Goal: Task Accomplishment & Management: Manage account settings

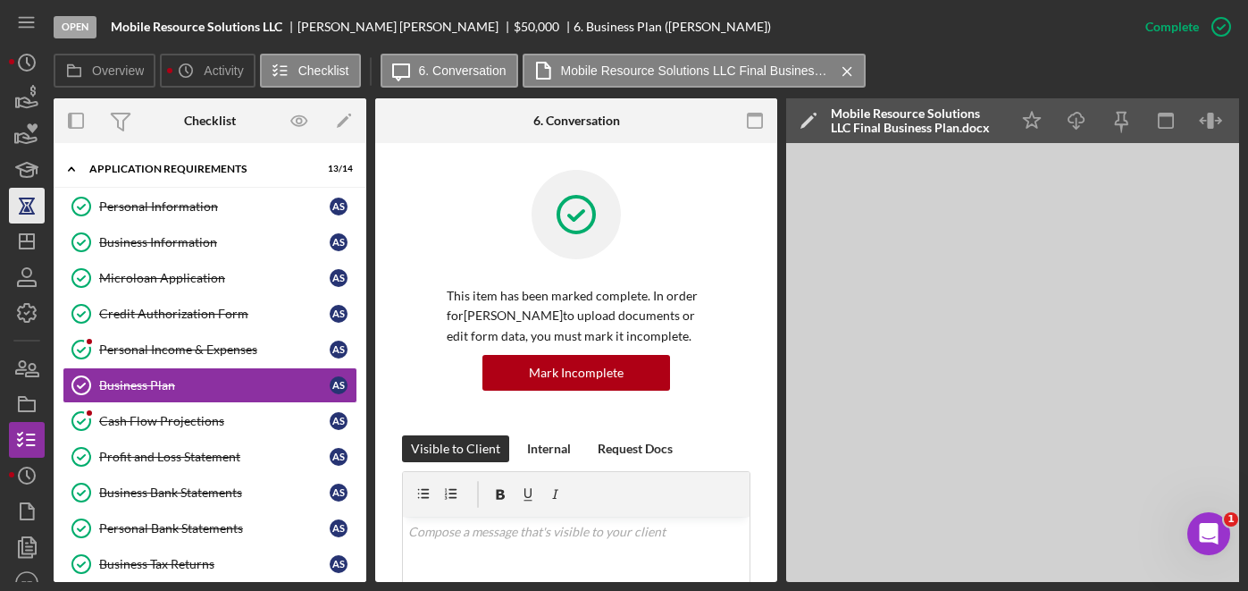
scroll to position [496, 0]
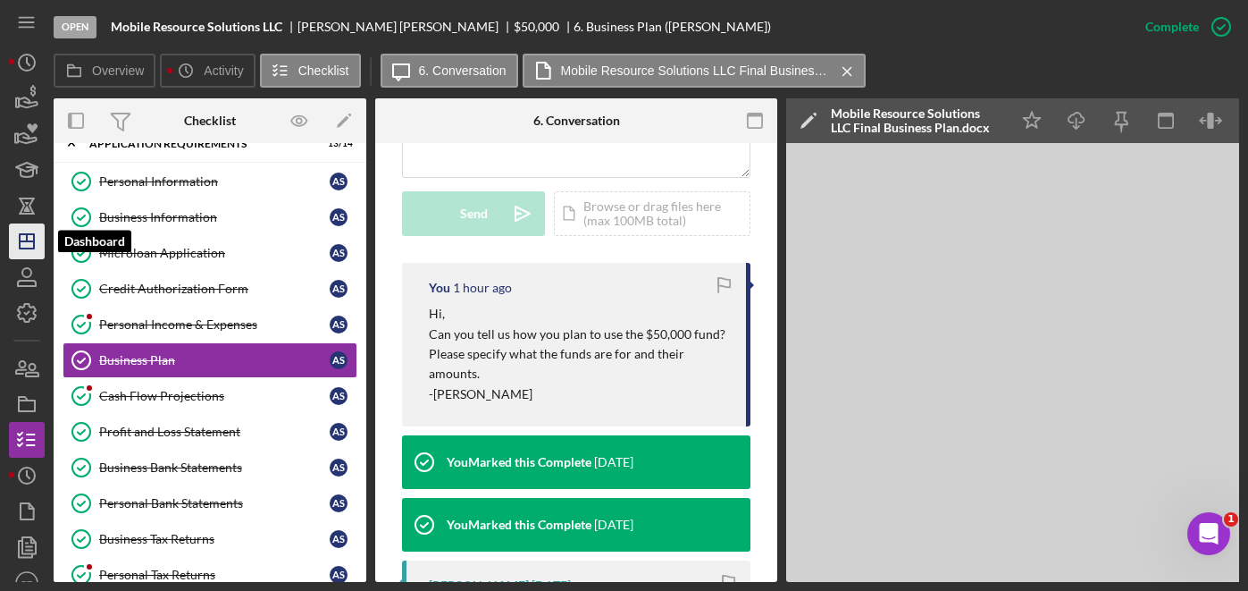
click at [30, 245] on icon "Icon/Dashboard" at bounding box center [26, 241] width 45 height 45
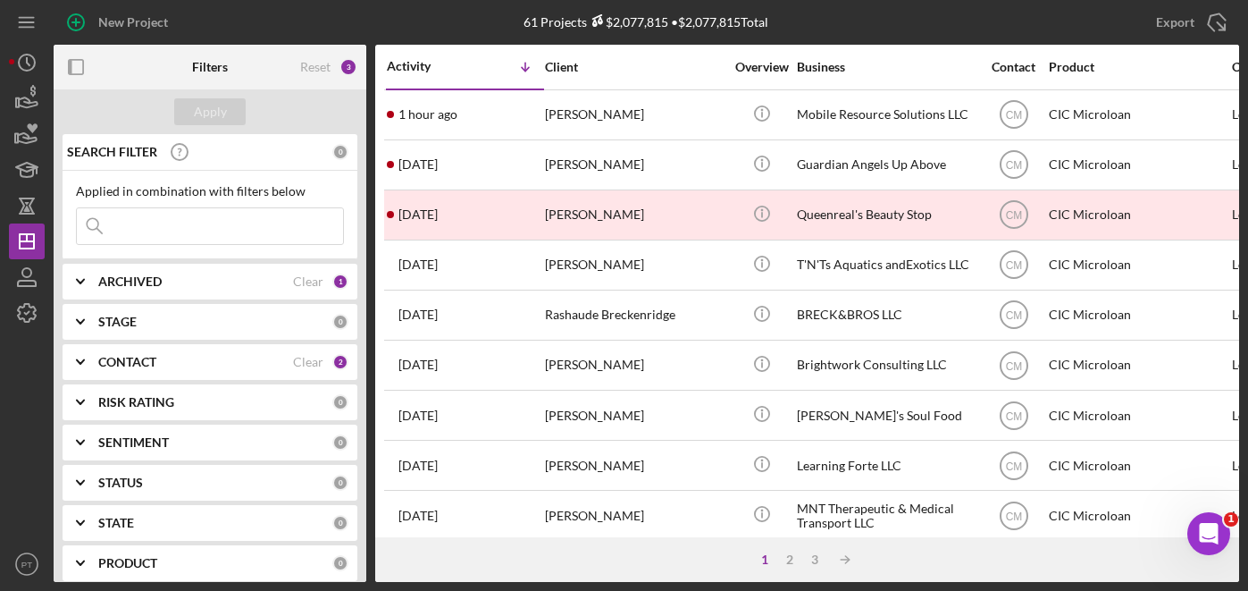
click at [181, 234] on input at bounding box center [210, 226] width 266 height 36
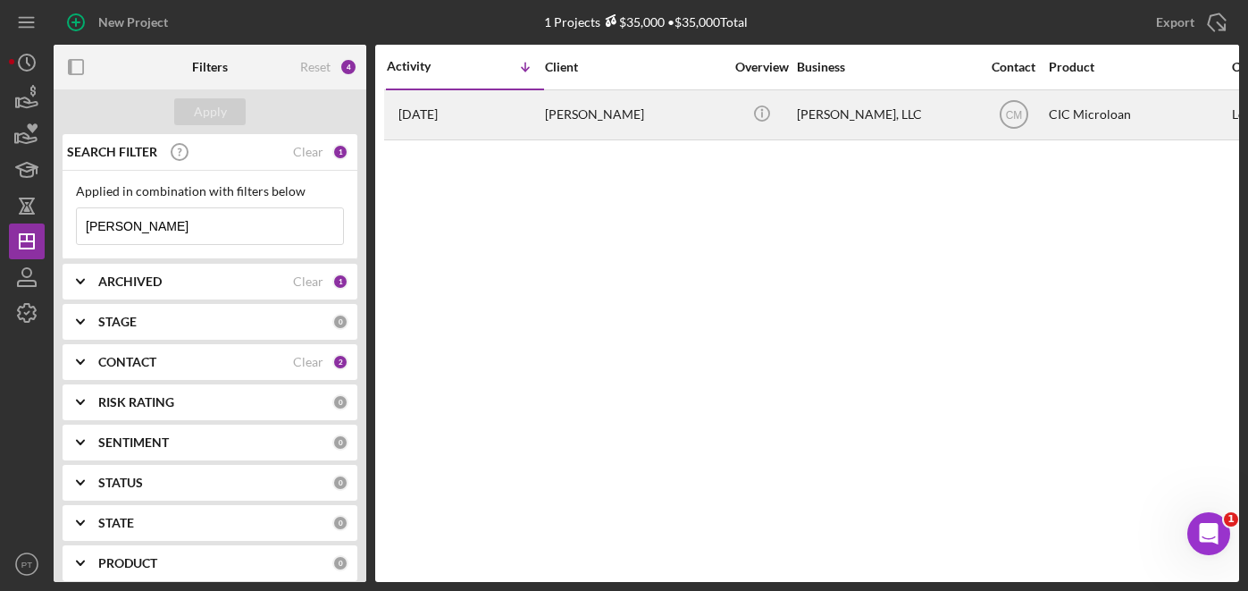
type input "hankus"
click at [546, 105] on div "Henry Fletcher" at bounding box center [634, 114] width 179 height 47
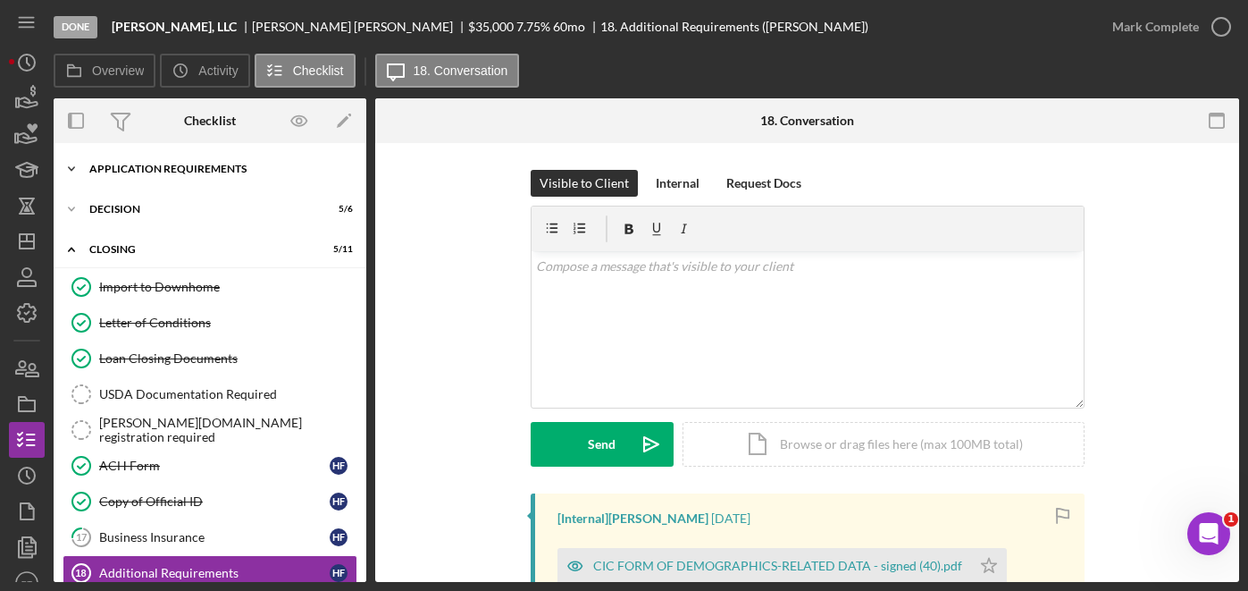
click at [219, 172] on div "APPLICATION REQUIREMENTS" at bounding box center [216, 168] width 255 height 11
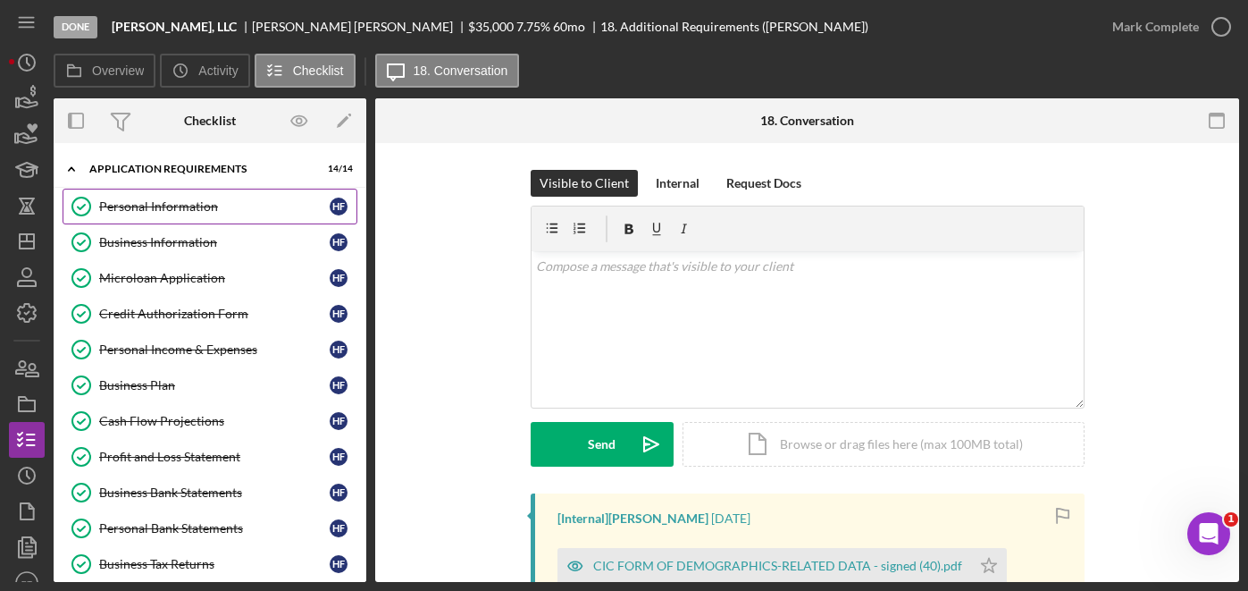
click at [178, 209] on div "Personal Information" at bounding box center [214, 206] width 230 height 14
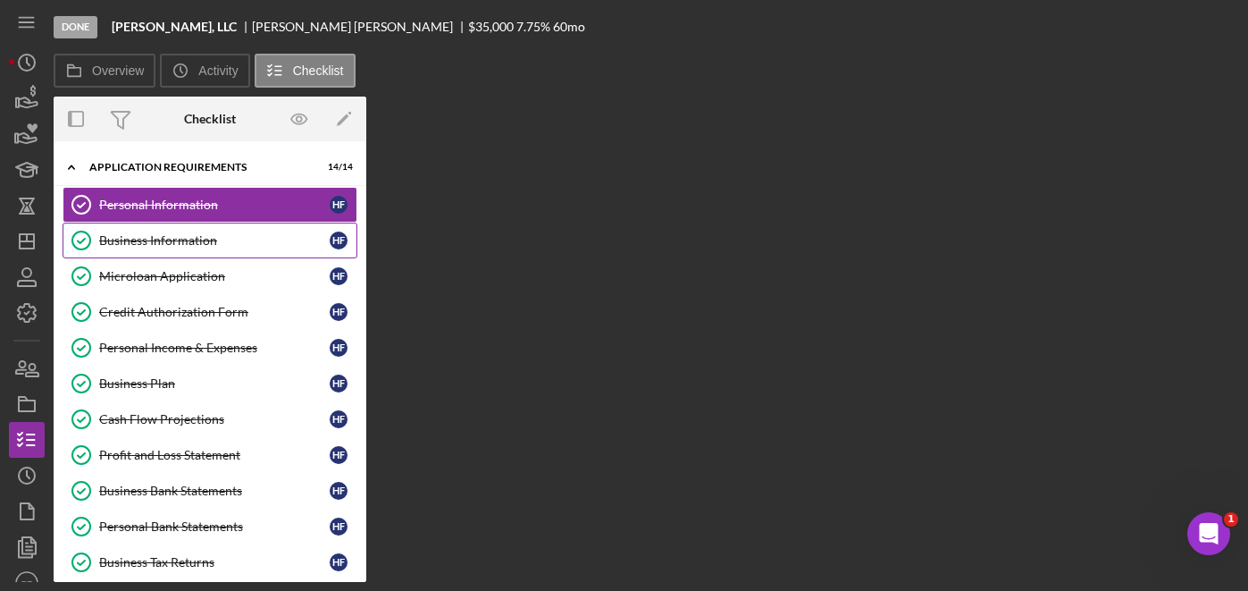
click at [178, 239] on div "Business Information" at bounding box center [214, 240] width 230 height 14
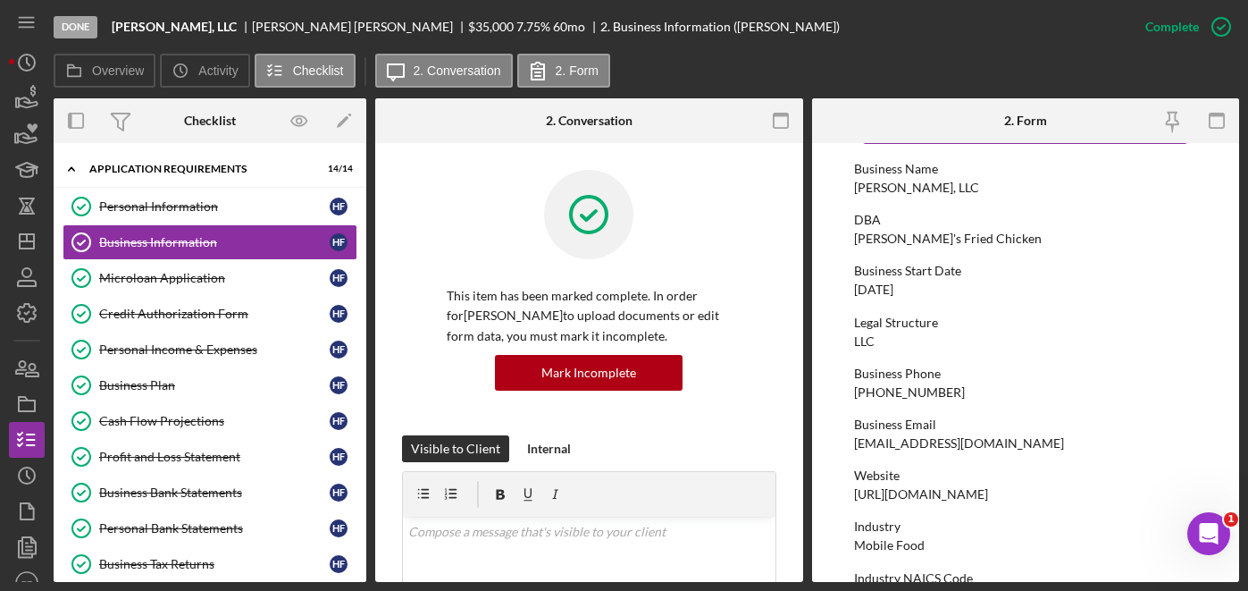
scroll to position [79, 0]
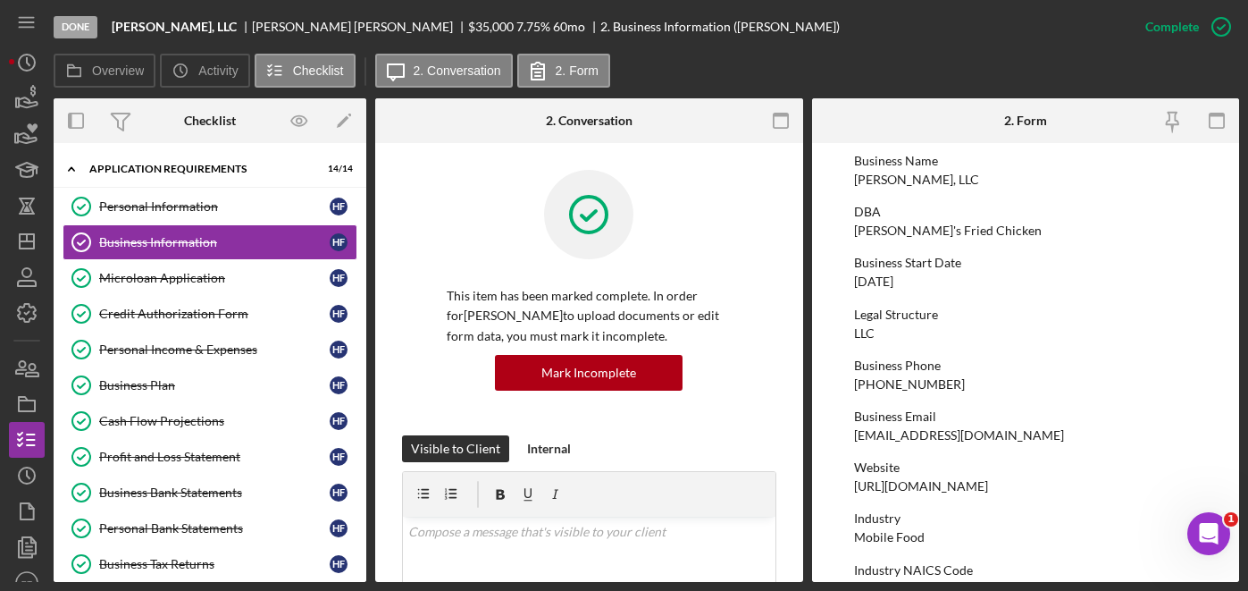
click at [898, 227] on div "Hank's Fried Chicken" at bounding box center [948, 230] width 188 height 14
click at [888, 186] on div "Hankus, LLC" at bounding box center [916, 179] width 125 height 14
copy div "Hankus, LLC"
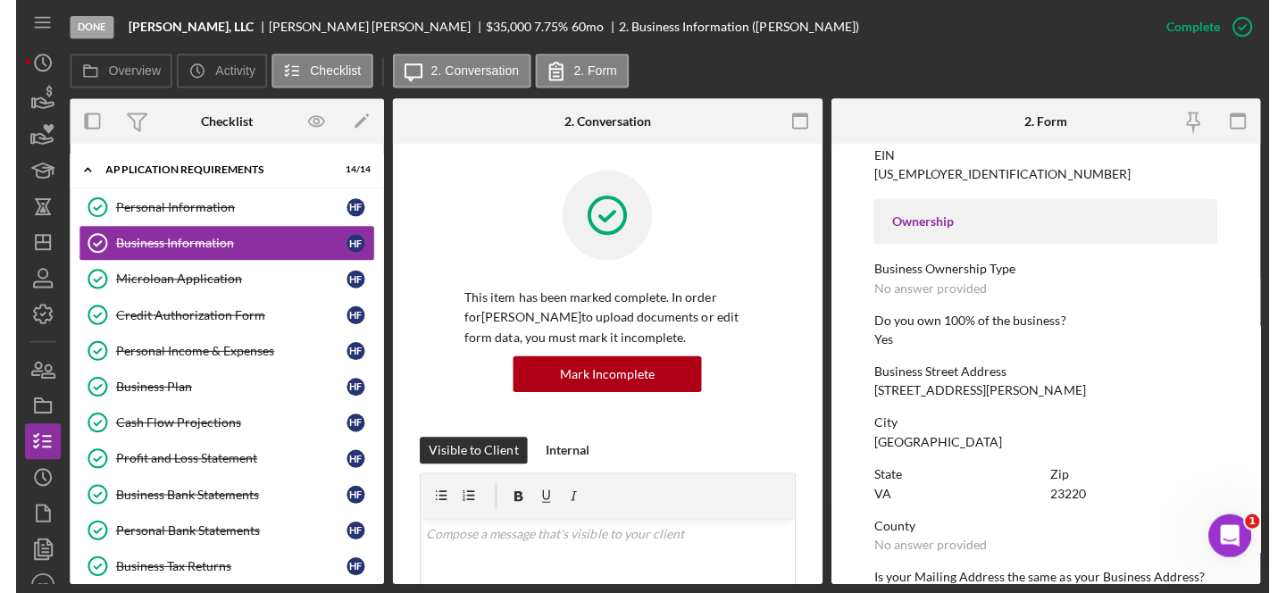
scroll to position [709, 0]
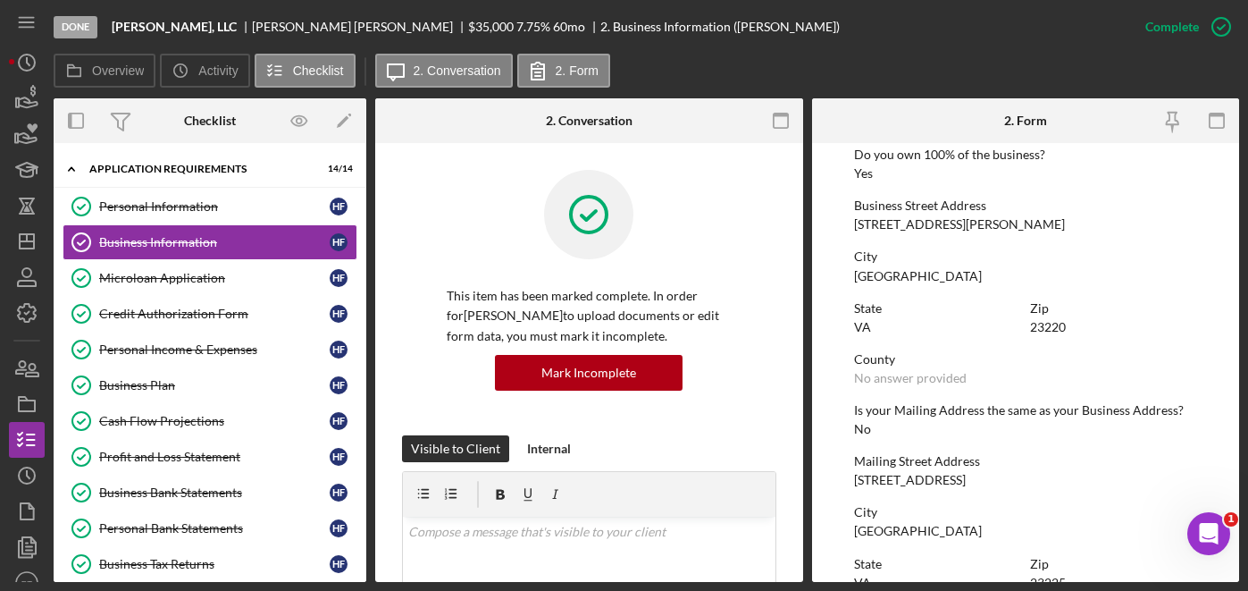
click at [887, 223] on div "105 N Robinson St" at bounding box center [959, 224] width 211 height 14
copy div "105 N Robinson St"
click at [1049, 335] on div "State VA Zip 23220" at bounding box center [1025, 326] width 342 height 51
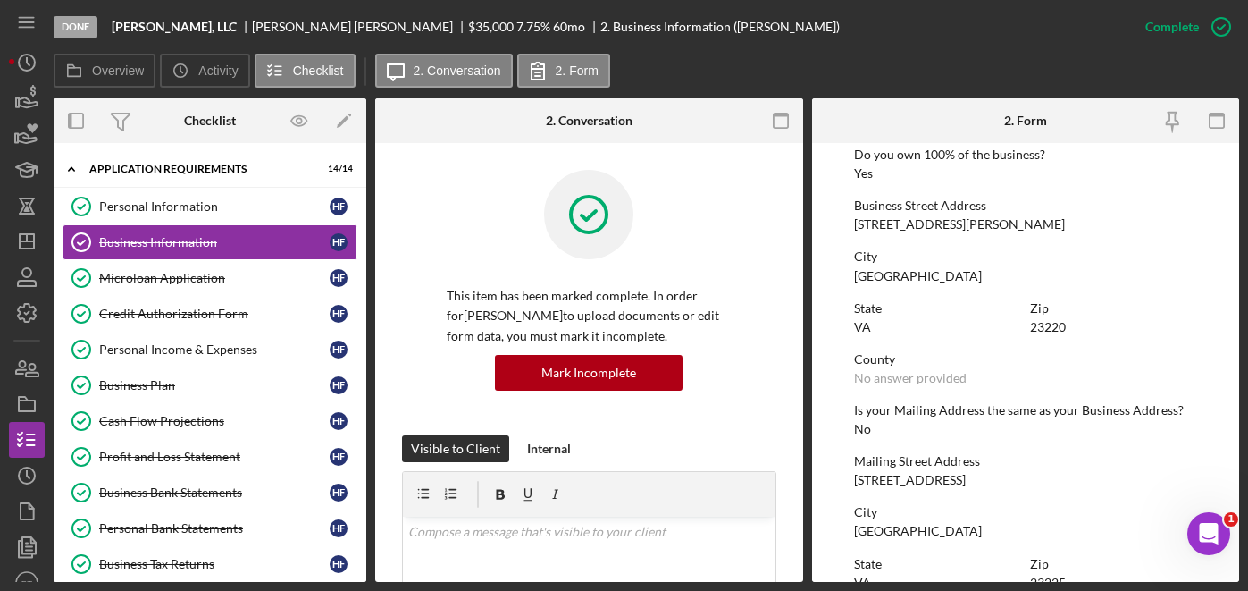
click at [1044, 326] on div "23220" at bounding box center [1048, 327] width 36 height 14
copy div "23220"
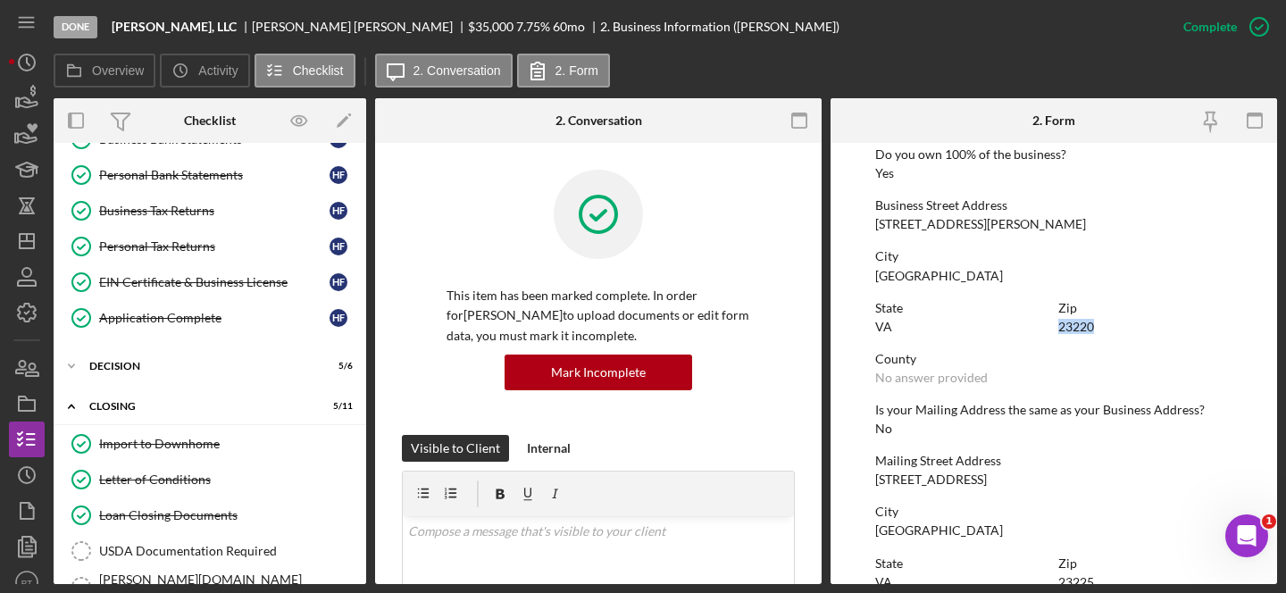
scroll to position [646, 0]
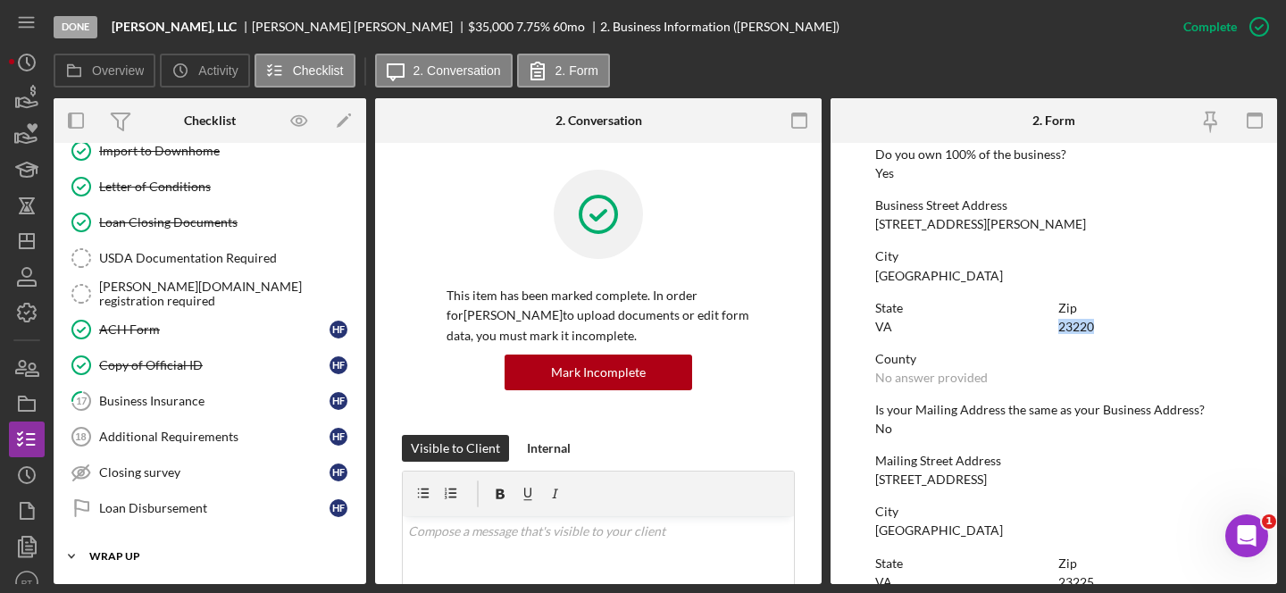
click at [152, 566] on div "Icon/Expander WRAP UP 0 / 2" at bounding box center [210, 557] width 313 height 36
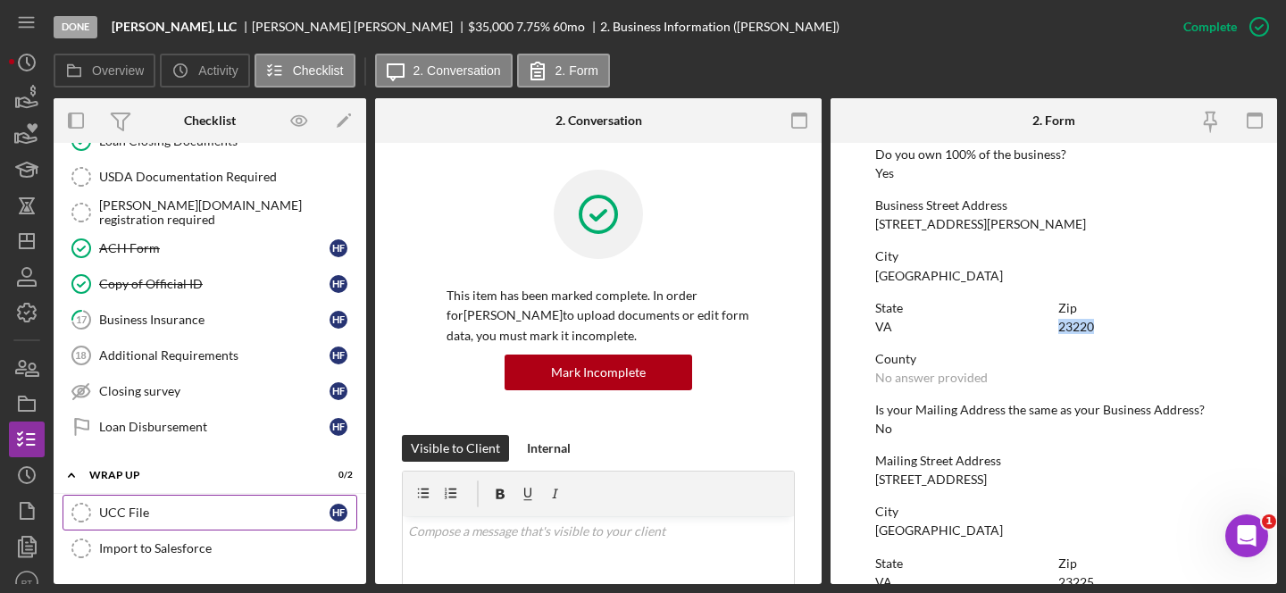
click at [161, 517] on div "UCC File" at bounding box center [214, 513] width 230 height 14
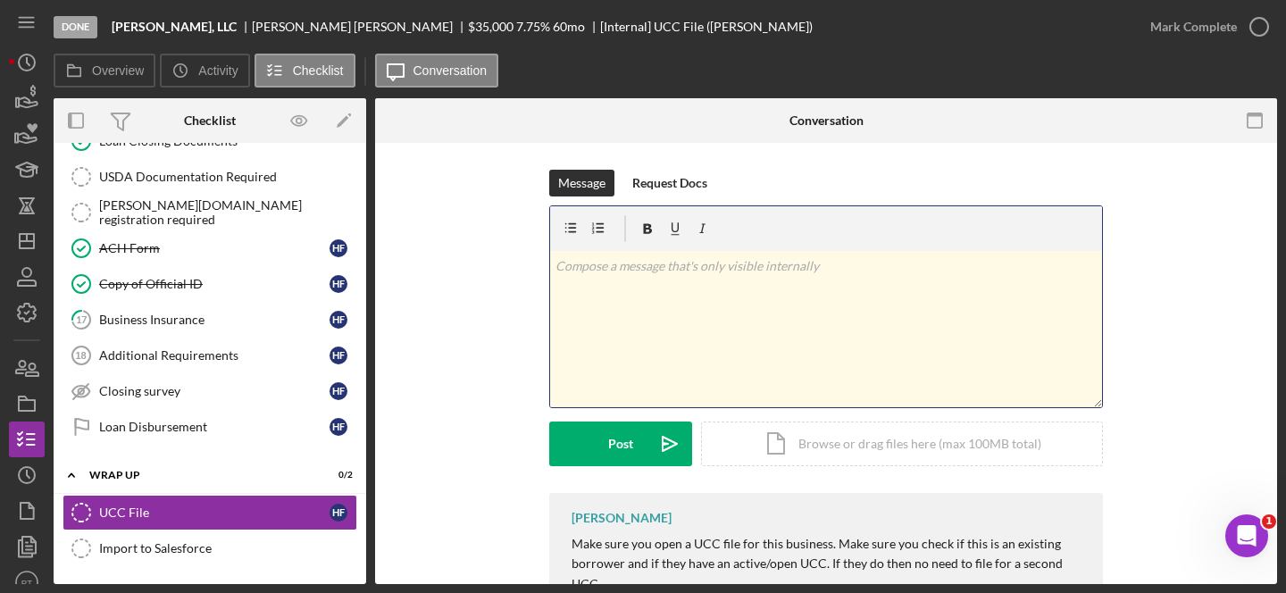
click at [598, 328] on div "v Color teal Color pink Remove color Add row above Add row below Add column bef…" at bounding box center [826, 329] width 552 height 156
click at [753, 436] on div "Icon/Document Browse or drag files here (max 100MB total) Tap to choose files o…" at bounding box center [902, 444] width 402 height 45
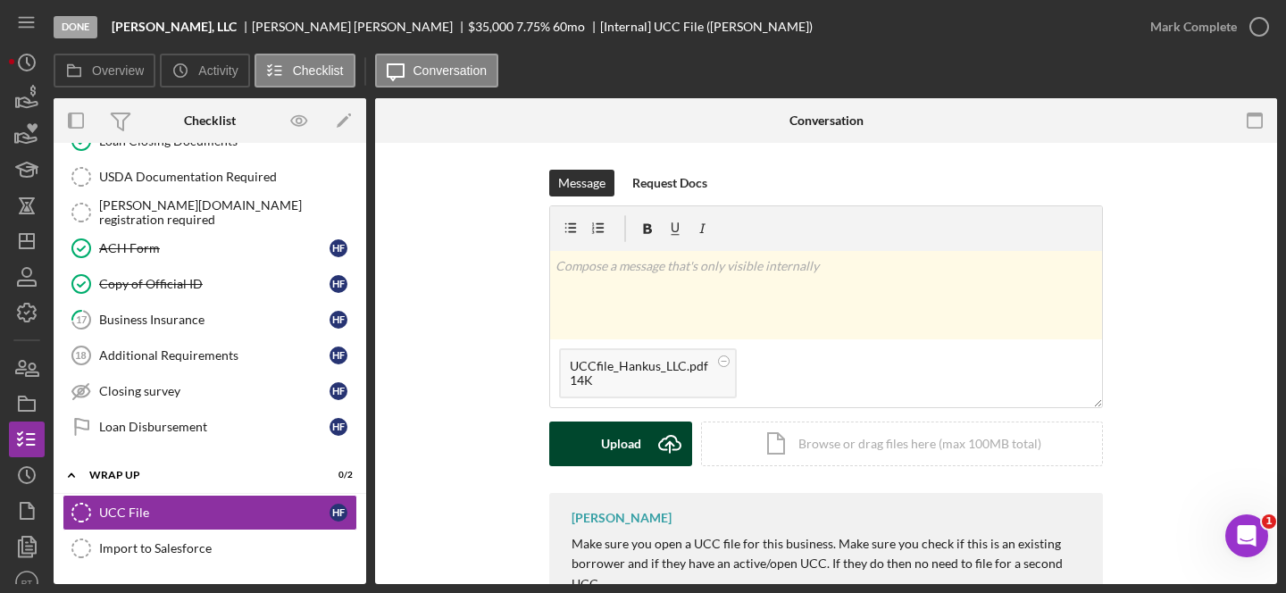
click at [629, 442] on div "Upload" at bounding box center [621, 444] width 40 height 45
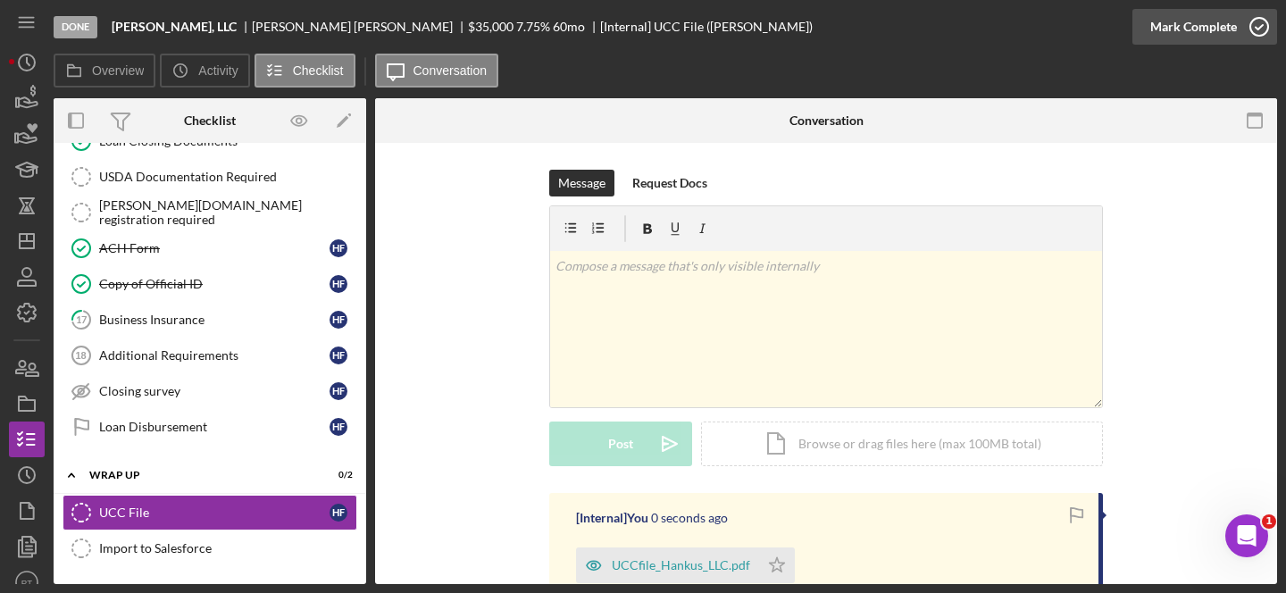
click at [1247, 22] on icon "button" at bounding box center [1259, 26] width 45 height 45
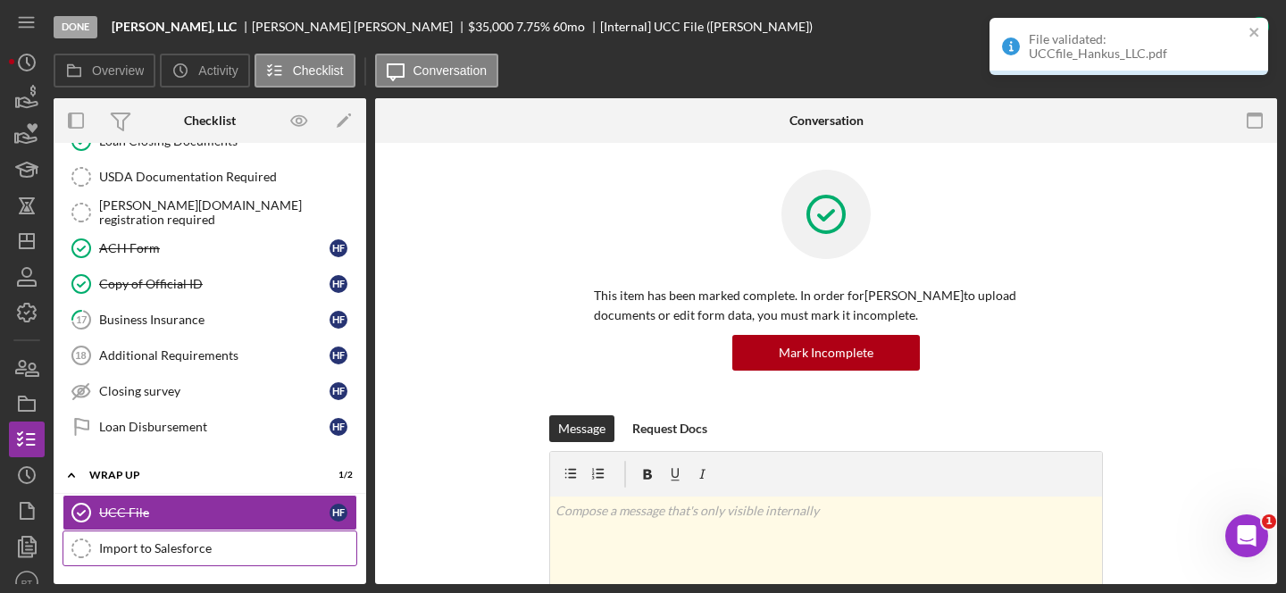
click at [254, 536] on link "Import to Salesforce Import to Salesforce" at bounding box center [210, 549] width 295 height 36
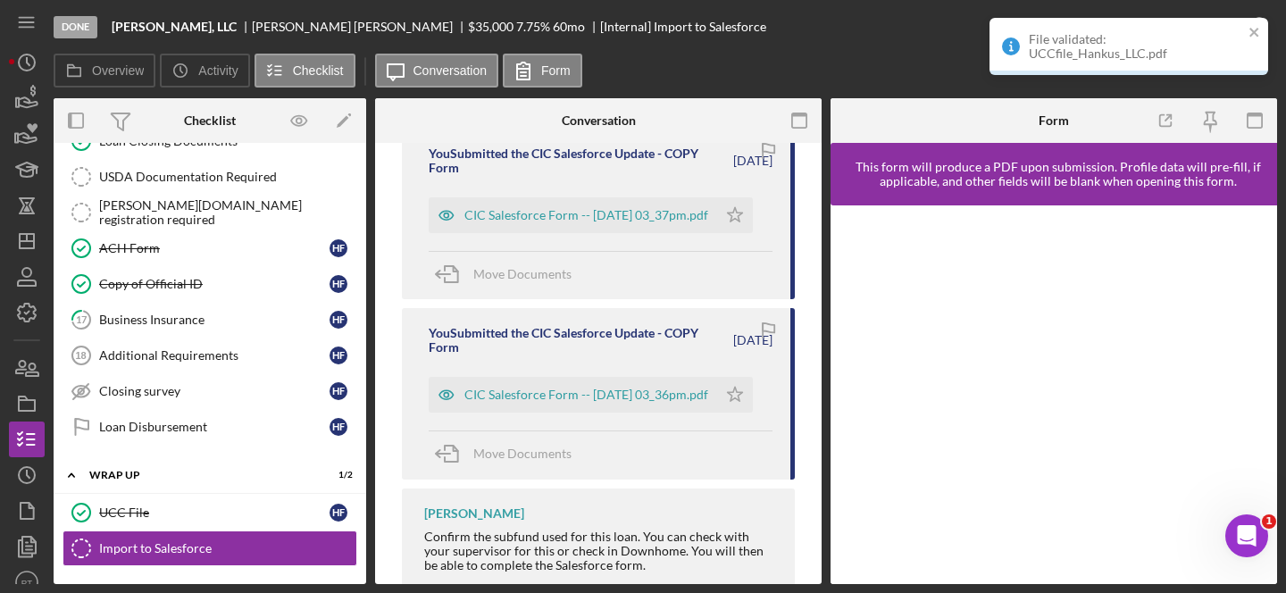
scroll to position [85, 0]
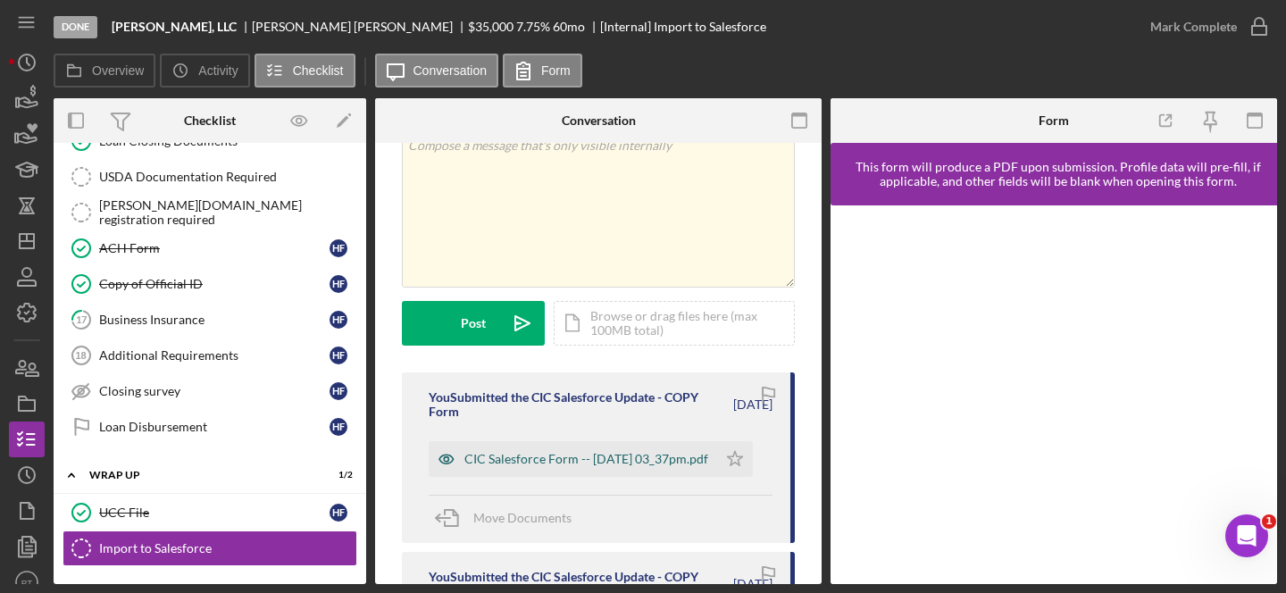
click at [546, 464] on div "CIC Salesforce Form -- 2025-08-06 03_37pm.pdf" at bounding box center [587, 459] width 244 height 14
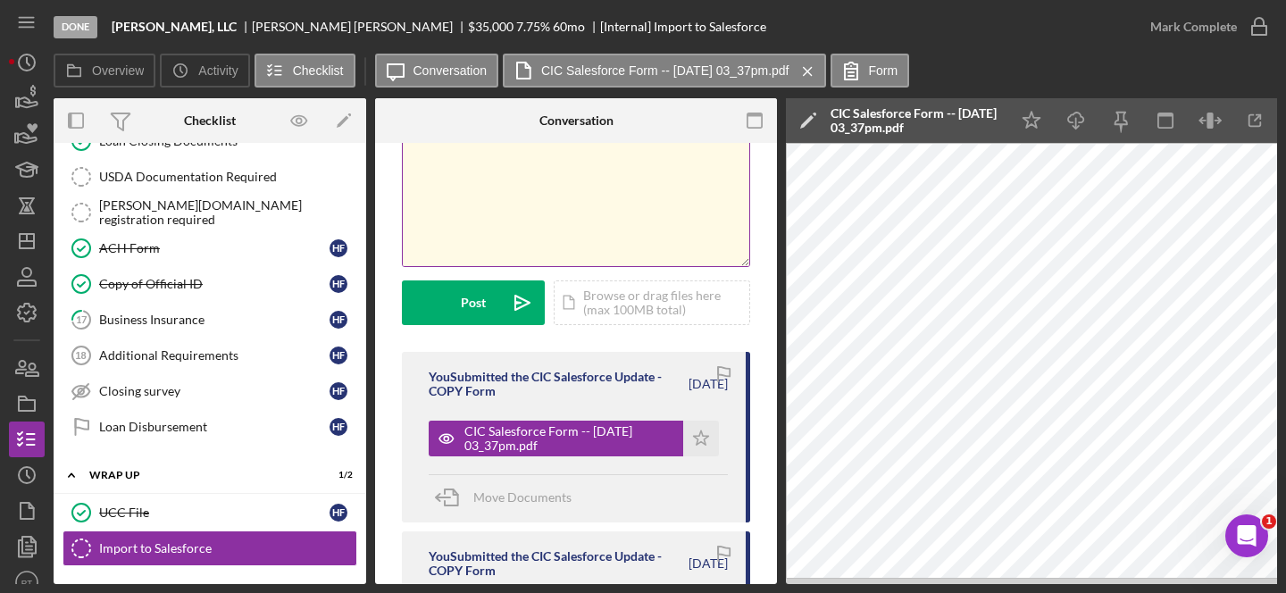
scroll to position [0, 0]
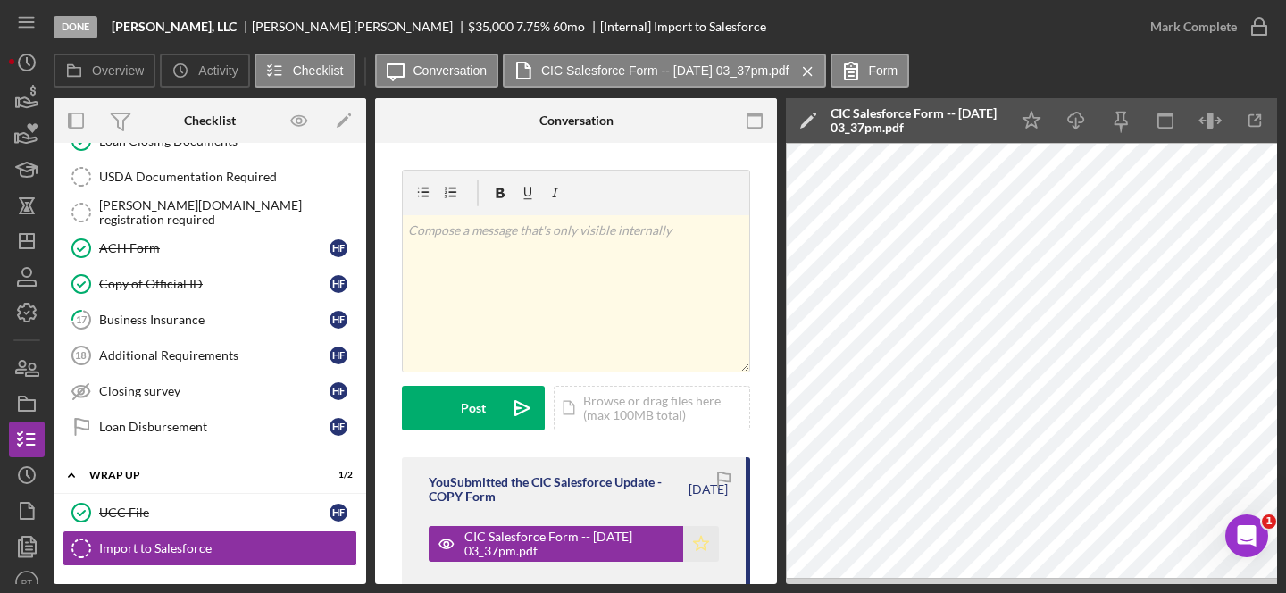
click at [689, 543] on icon "Icon/Star" at bounding box center [701, 544] width 36 height 36
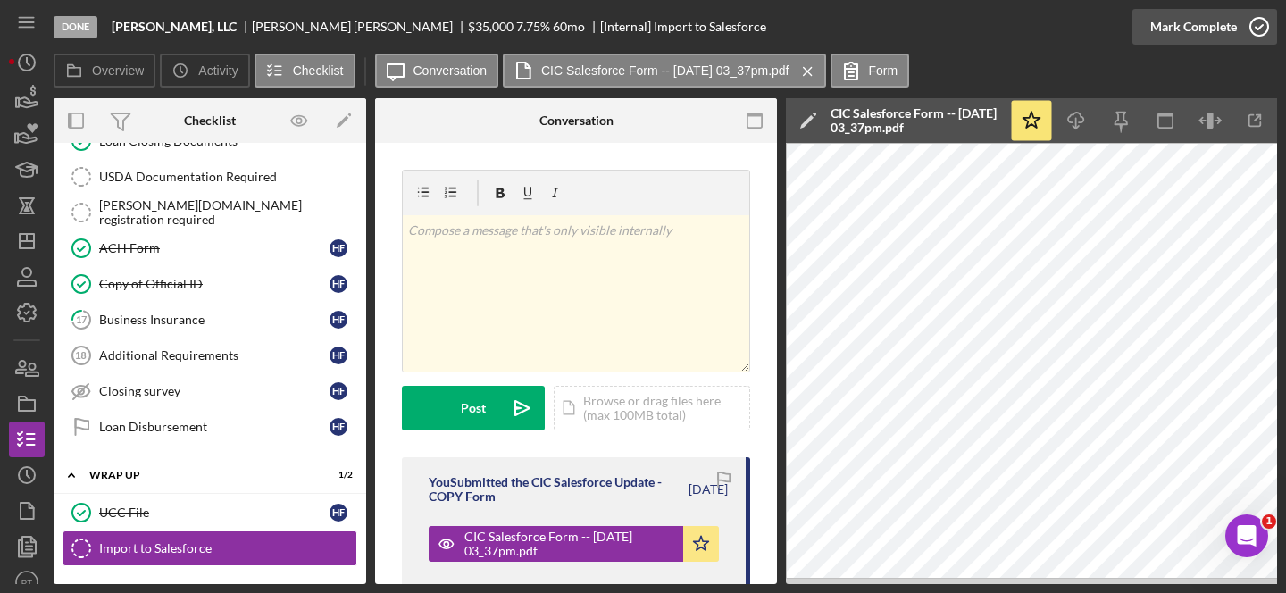
click at [1247, 24] on icon "button" at bounding box center [1259, 26] width 45 height 45
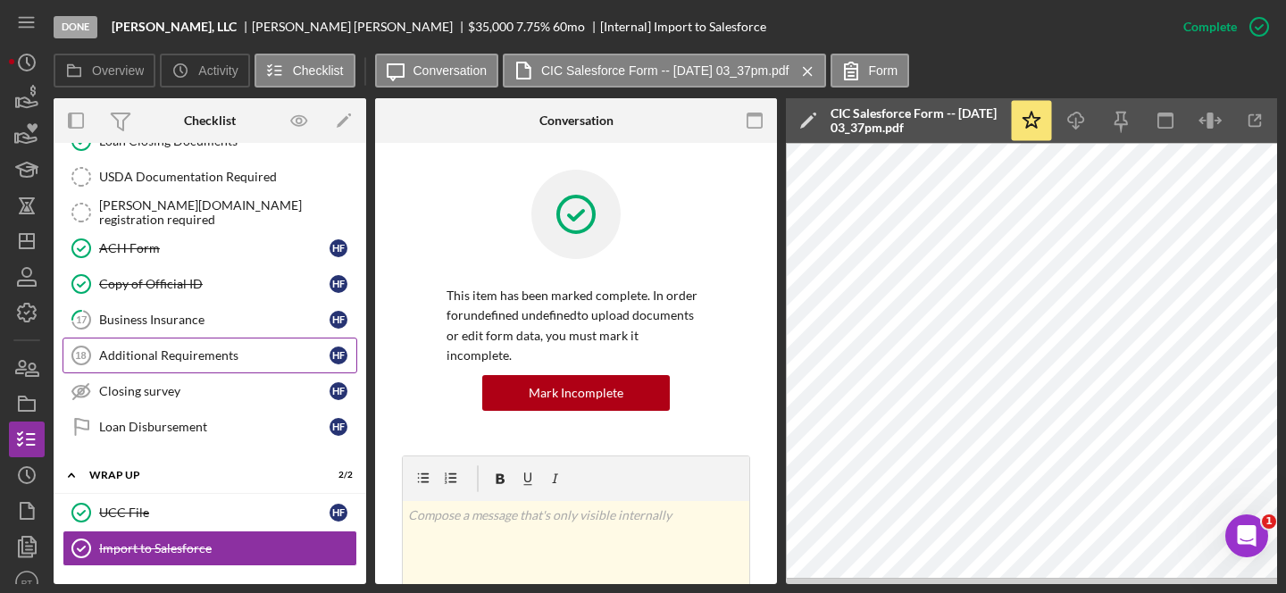
scroll to position [731, 0]
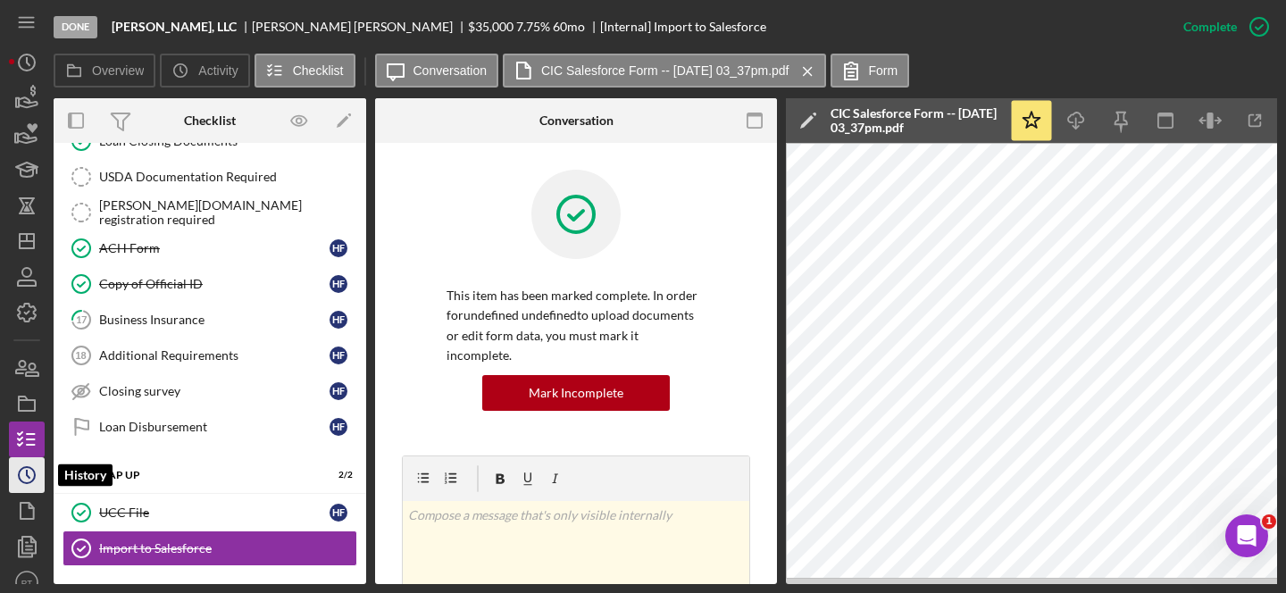
click at [29, 475] on icon "Icon/History" at bounding box center [26, 475] width 45 height 45
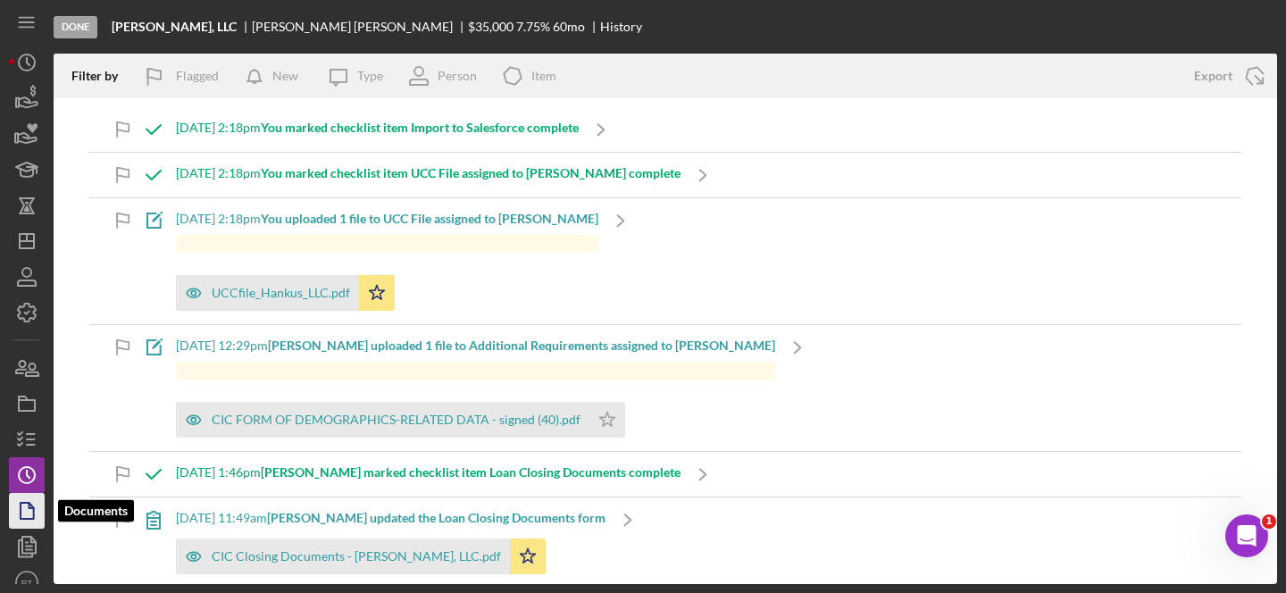
click at [38, 514] on icon "button" at bounding box center [26, 511] width 45 height 45
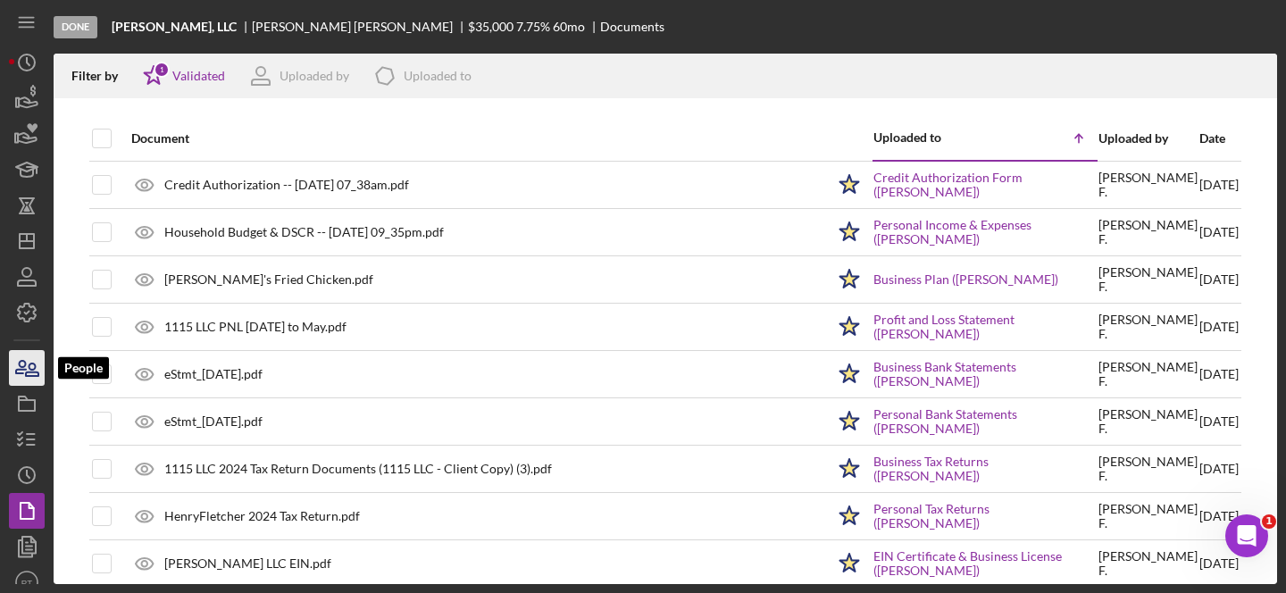
click at [19, 377] on icon "button" at bounding box center [26, 368] width 45 height 45
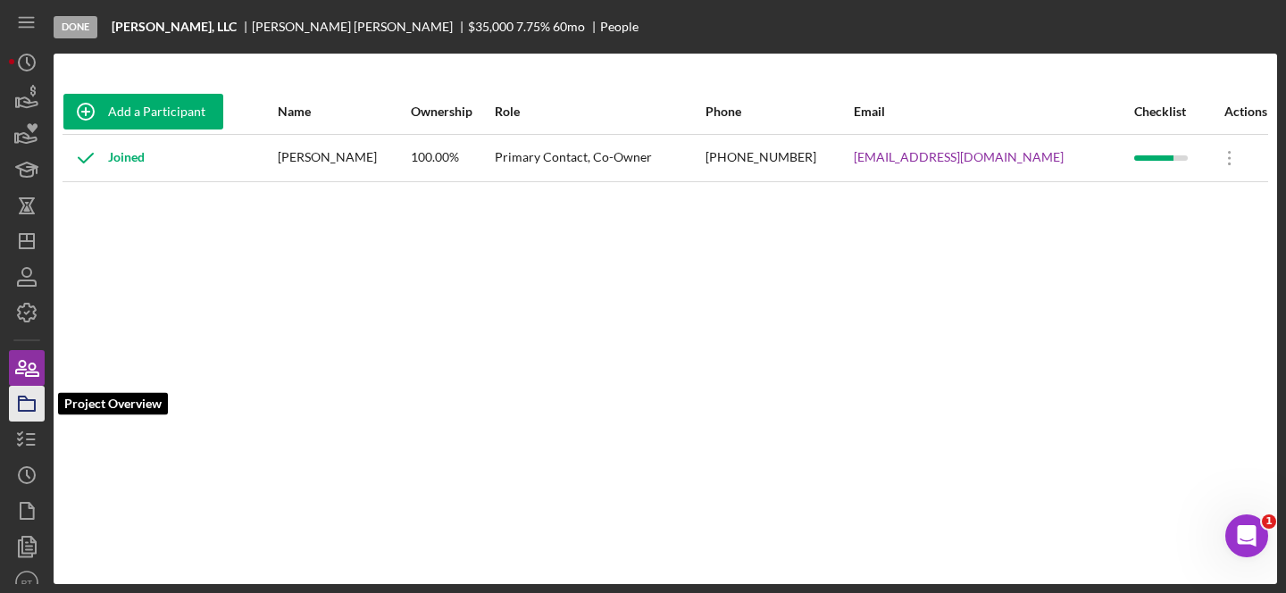
click at [22, 407] on icon "button" at bounding box center [26, 403] width 45 height 45
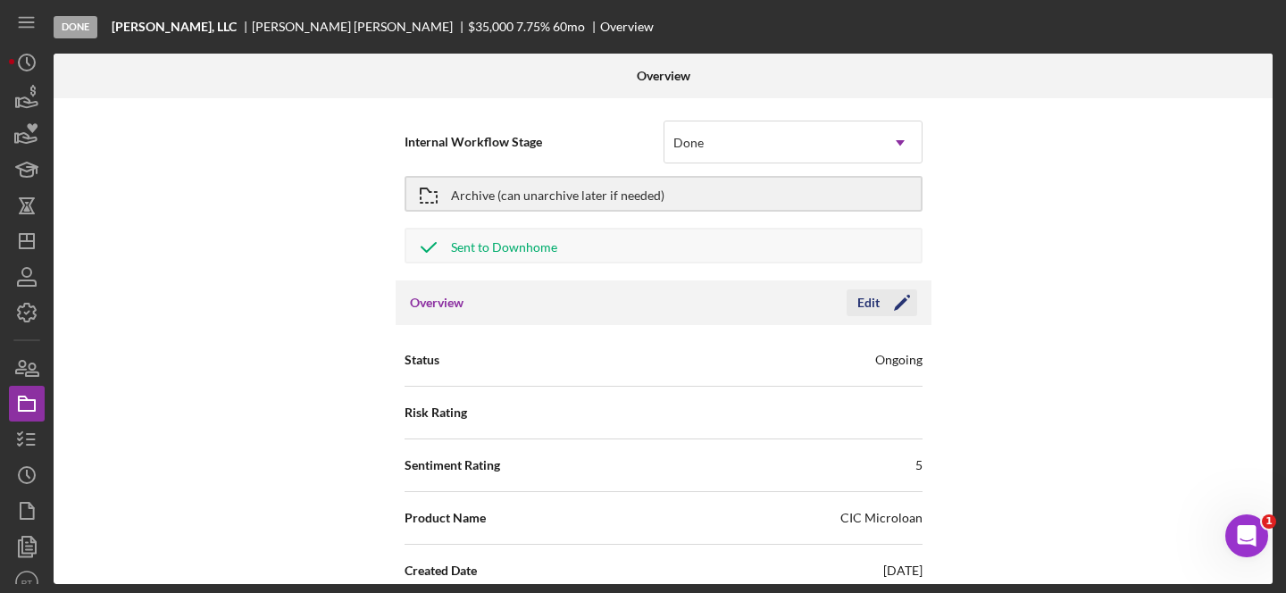
click at [900, 306] on icon "Icon/Edit" at bounding box center [902, 303] width 45 height 45
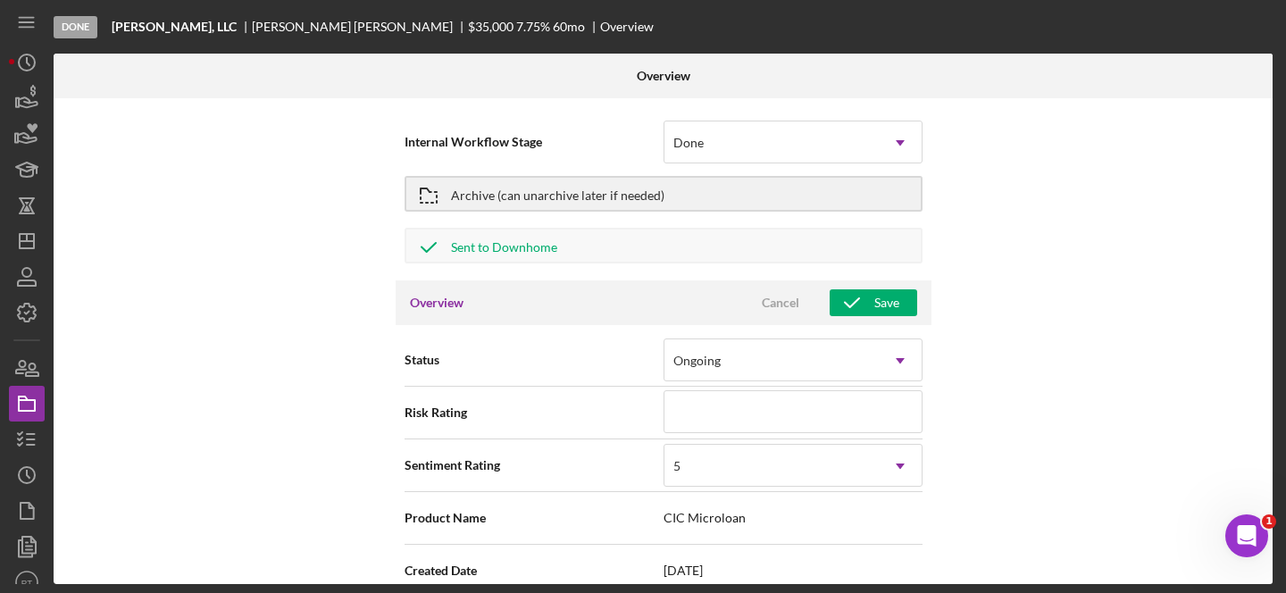
click at [982, 305] on div "Internal Workflow Stage Done Icon/Dropdown Arrow Archive (can unarchive later i…" at bounding box center [663, 341] width 1219 height 486
click at [886, 361] on icon "Icon/Dropdown Arrow" at bounding box center [900, 360] width 43 height 43
click at [884, 358] on icon "Icon/Dropdown Arrow" at bounding box center [900, 360] width 43 height 43
click at [24, 512] on icon "button" at bounding box center [26, 511] width 45 height 45
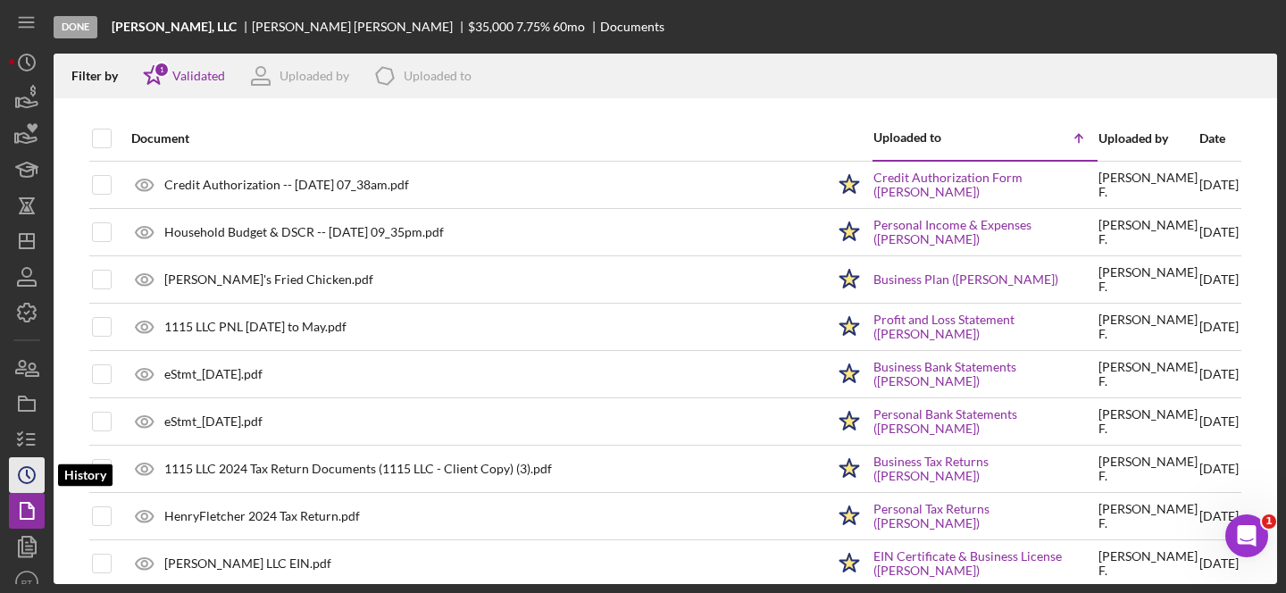
click at [30, 482] on circle "button" at bounding box center [27, 475] width 16 height 16
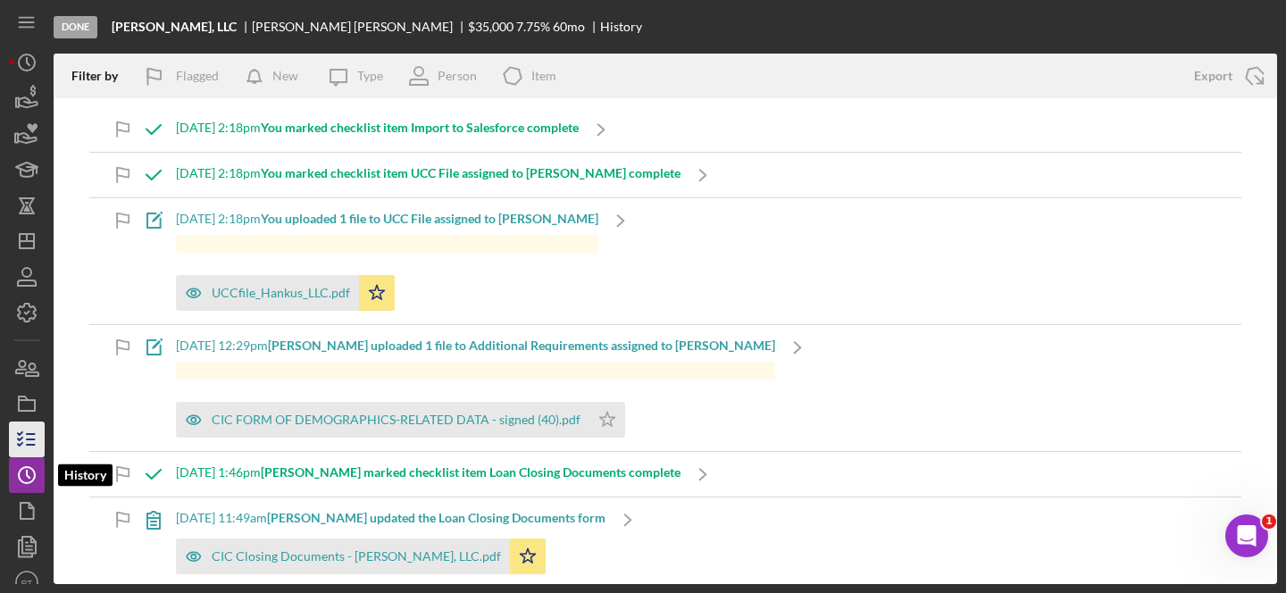
click at [20, 435] on icon "button" at bounding box center [26, 439] width 45 height 45
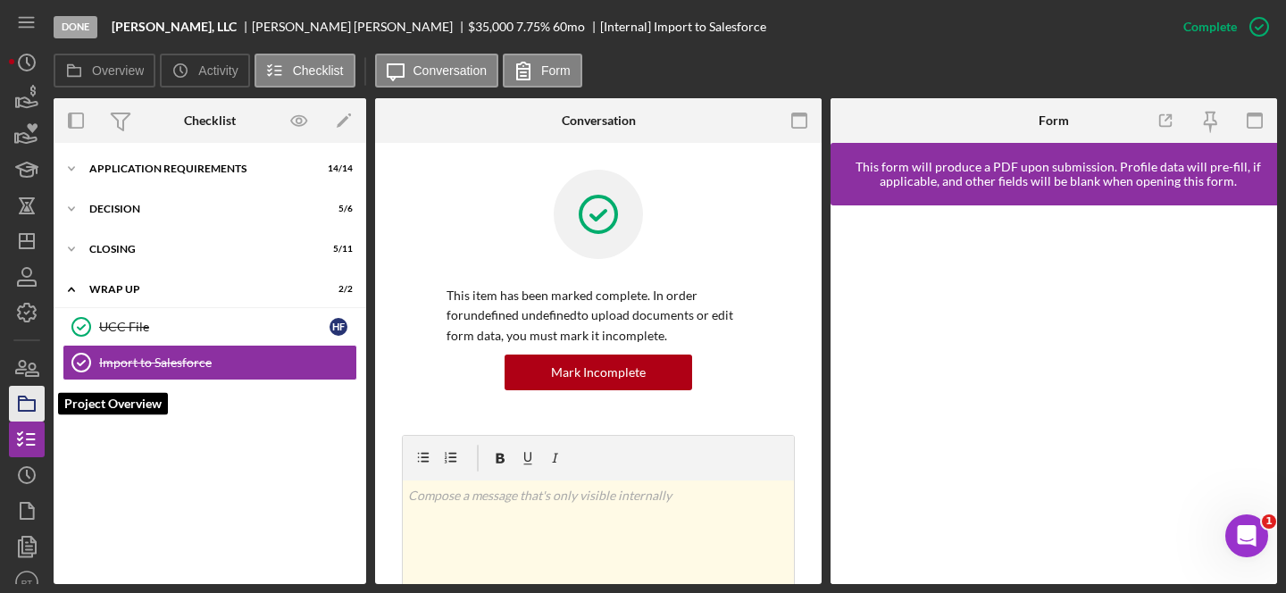
click at [28, 409] on icon "button" at bounding box center [26, 403] width 45 height 45
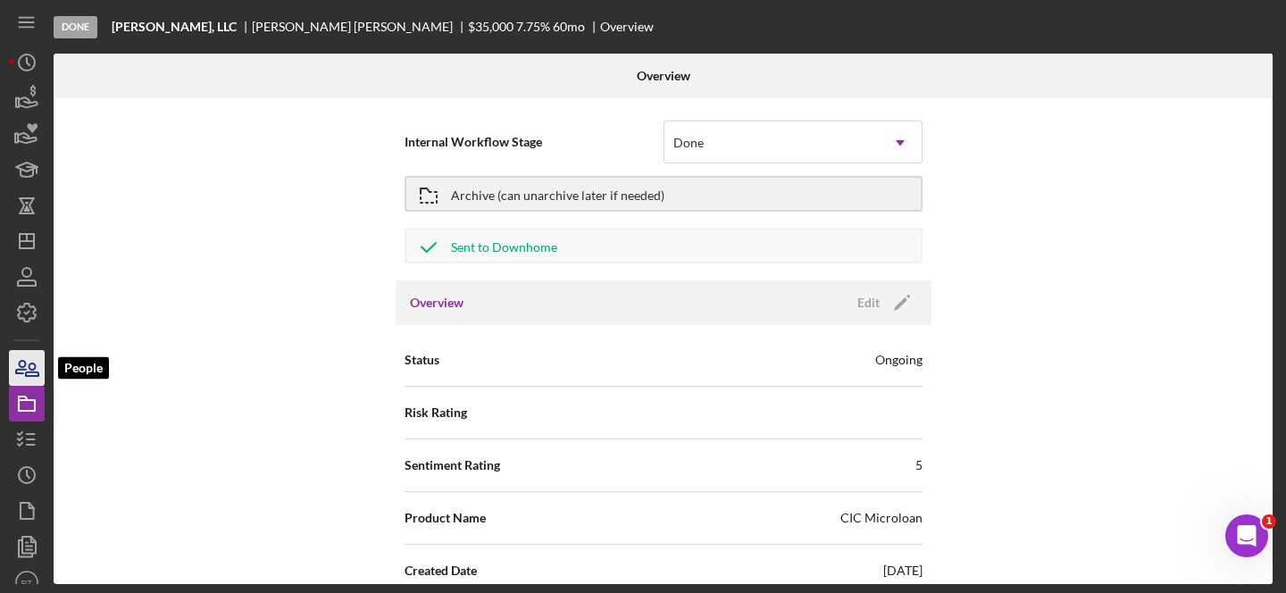
click at [33, 375] on icon "button" at bounding box center [32, 370] width 13 height 13
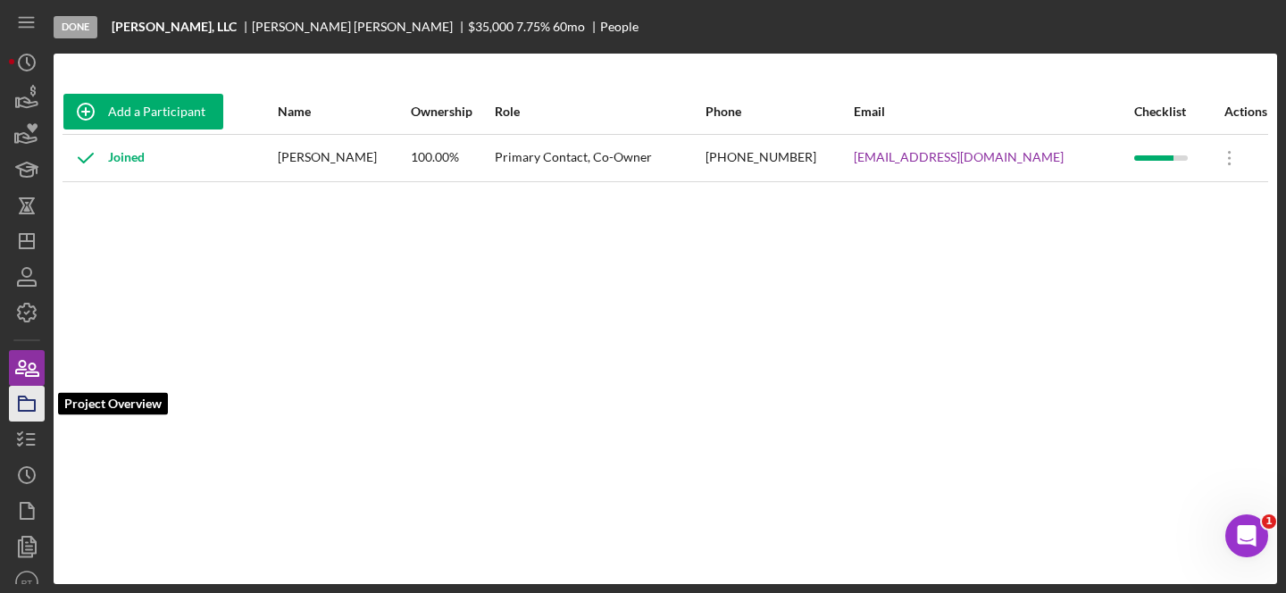
click at [32, 412] on icon "button" at bounding box center [26, 403] width 45 height 45
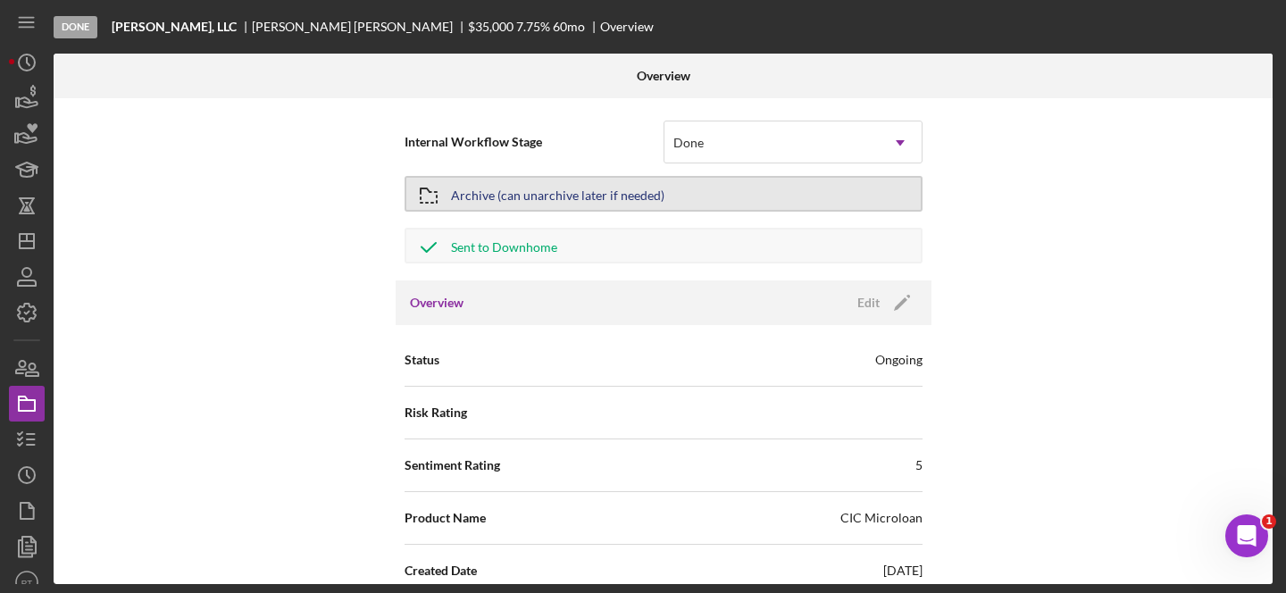
click at [440, 197] on icon "button" at bounding box center [428, 195] width 45 height 45
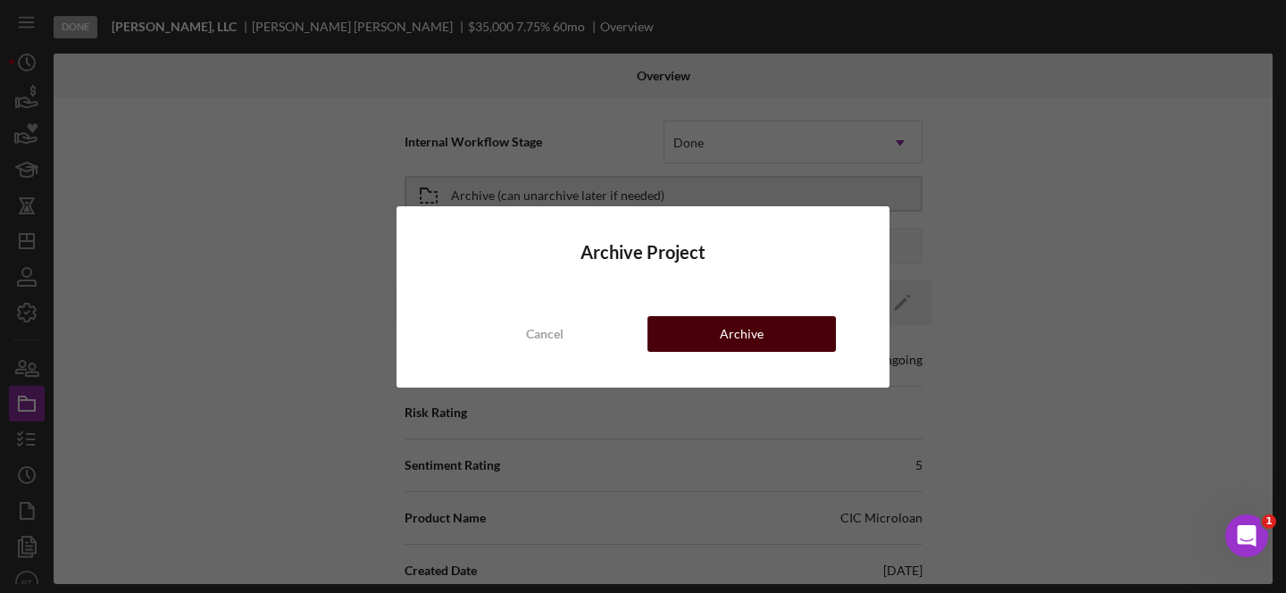
click at [718, 322] on button "Archive" at bounding box center [742, 334] width 189 height 36
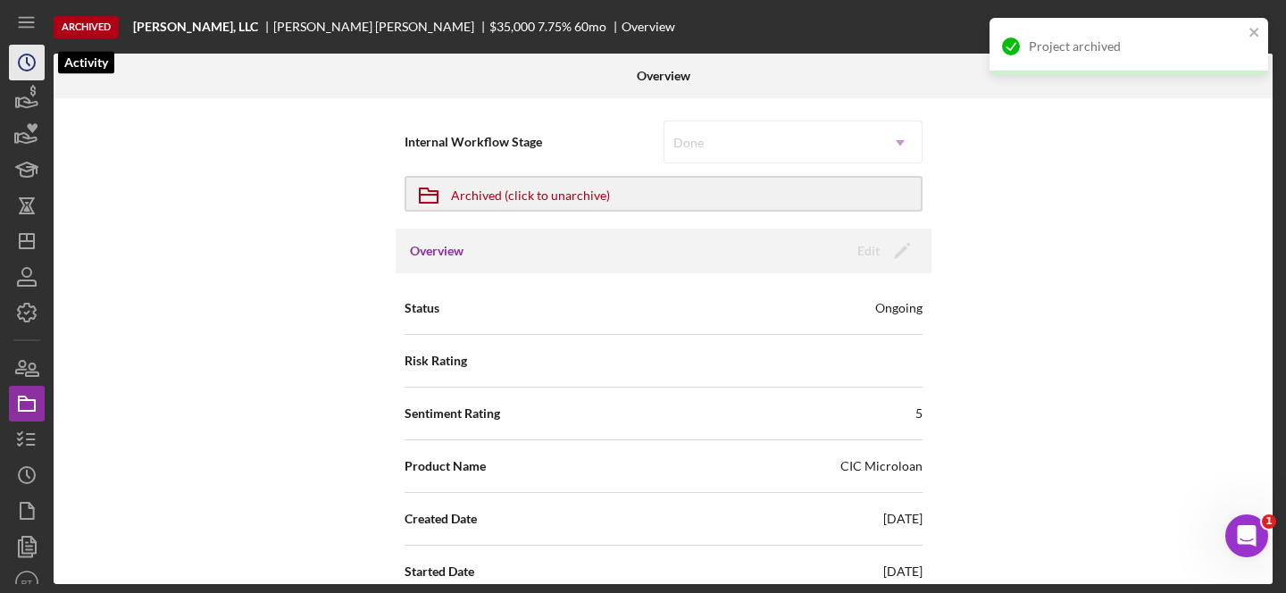
click at [13, 70] on icon "Icon/History" at bounding box center [26, 62] width 45 height 45
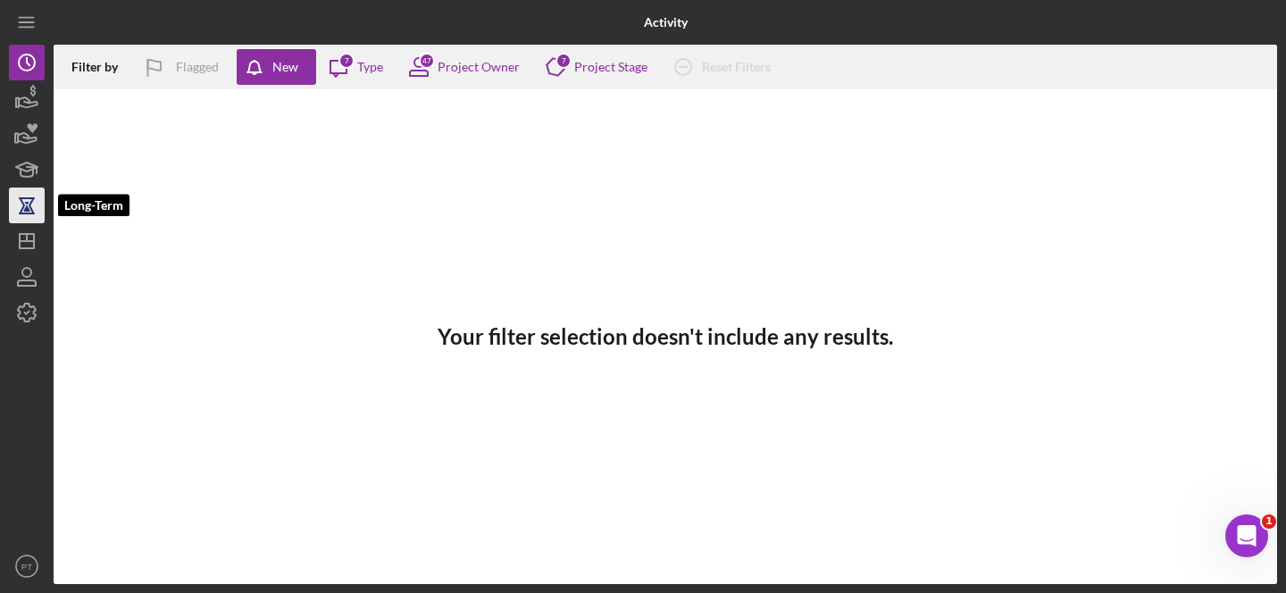
click at [29, 210] on icon "button" at bounding box center [26, 207] width 6 height 10
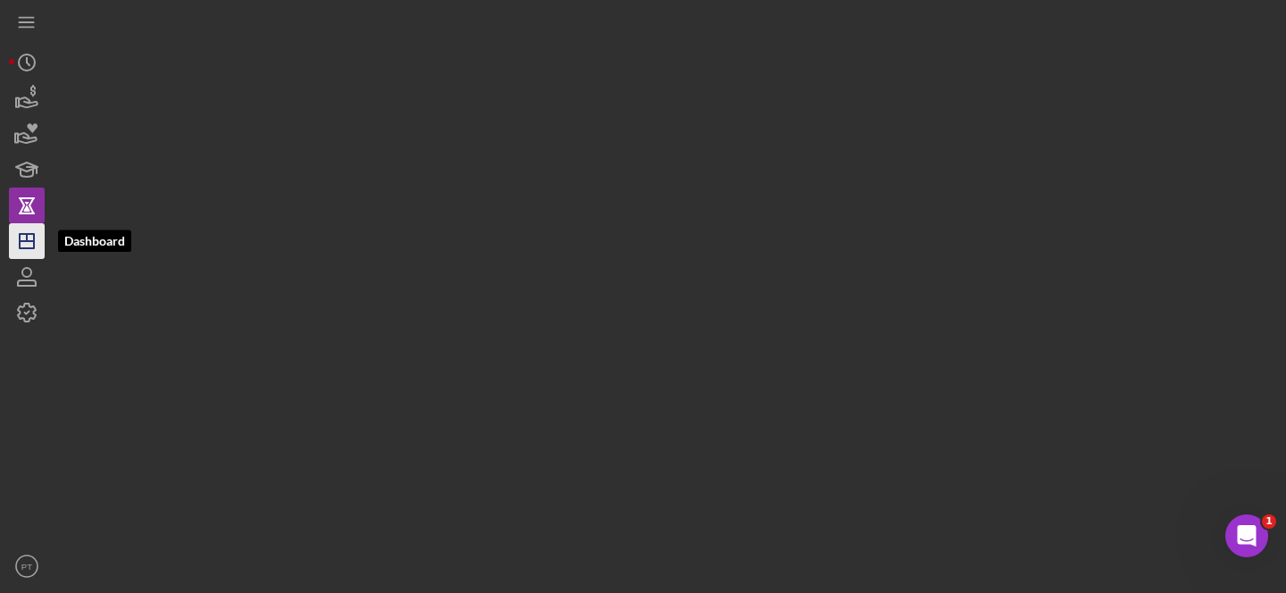
click at [21, 241] on line "button" at bounding box center [27, 241] width 14 height 0
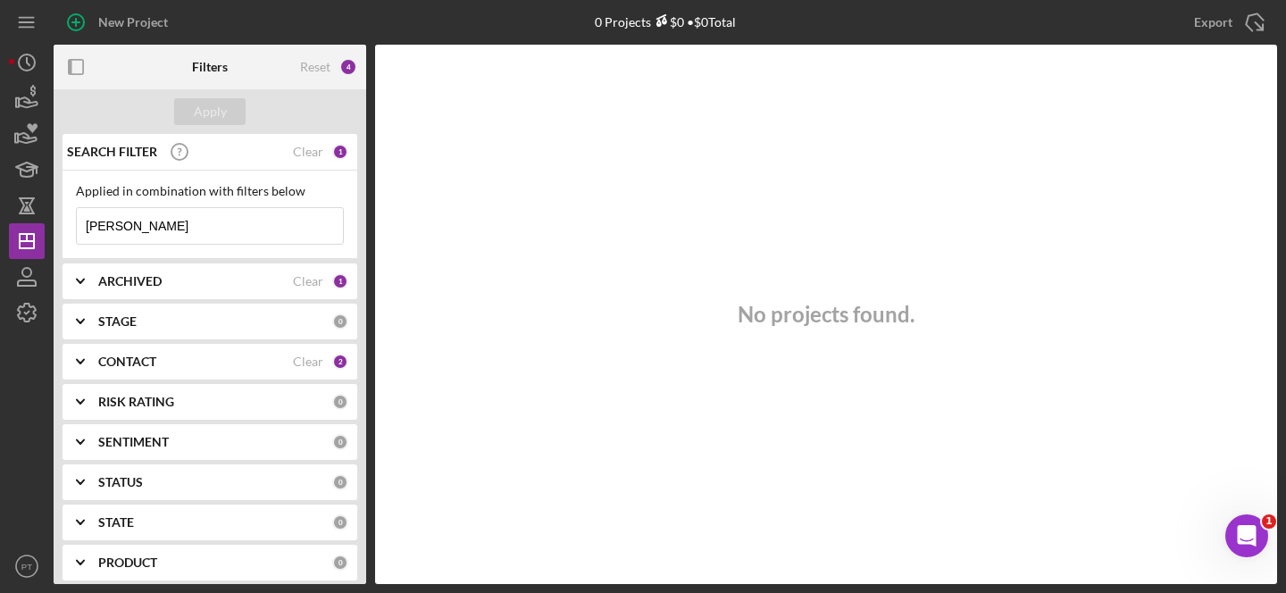
click at [280, 232] on input "hankus" at bounding box center [210, 226] width 266 height 36
click at [280, 231] on input "hankus" at bounding box center [210, 226] width 266 height 36
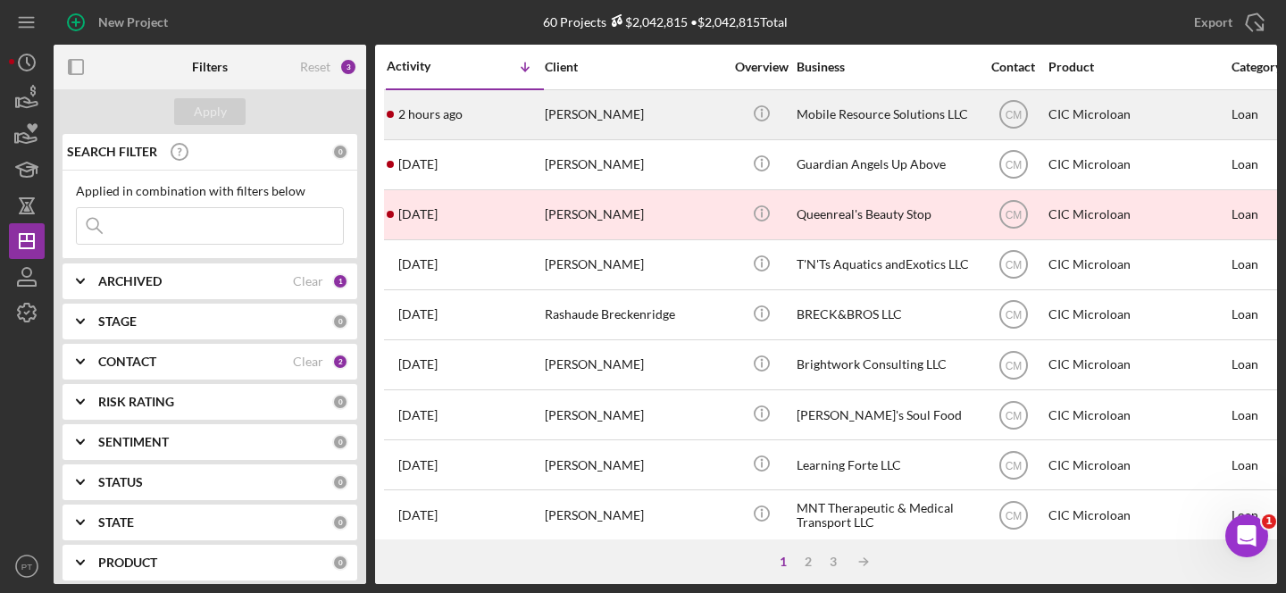
click at [621, 117] on div "[PERSON_NAME]" at bounding box center [634, 114] width 179 height 47
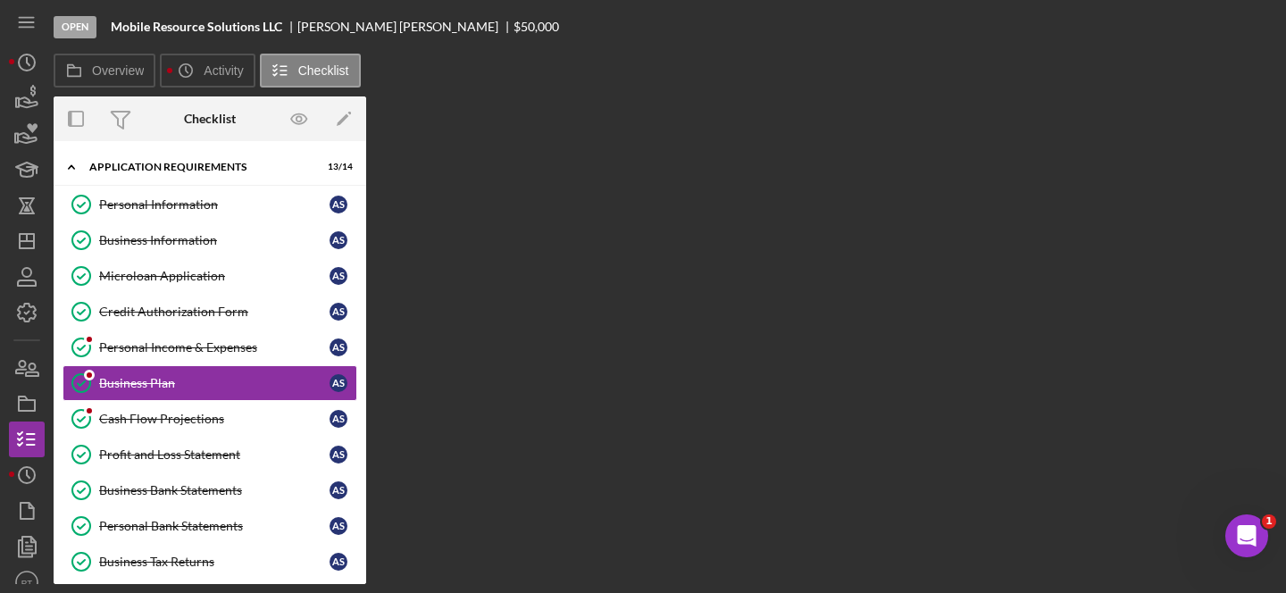
scroll to position [21, 0]
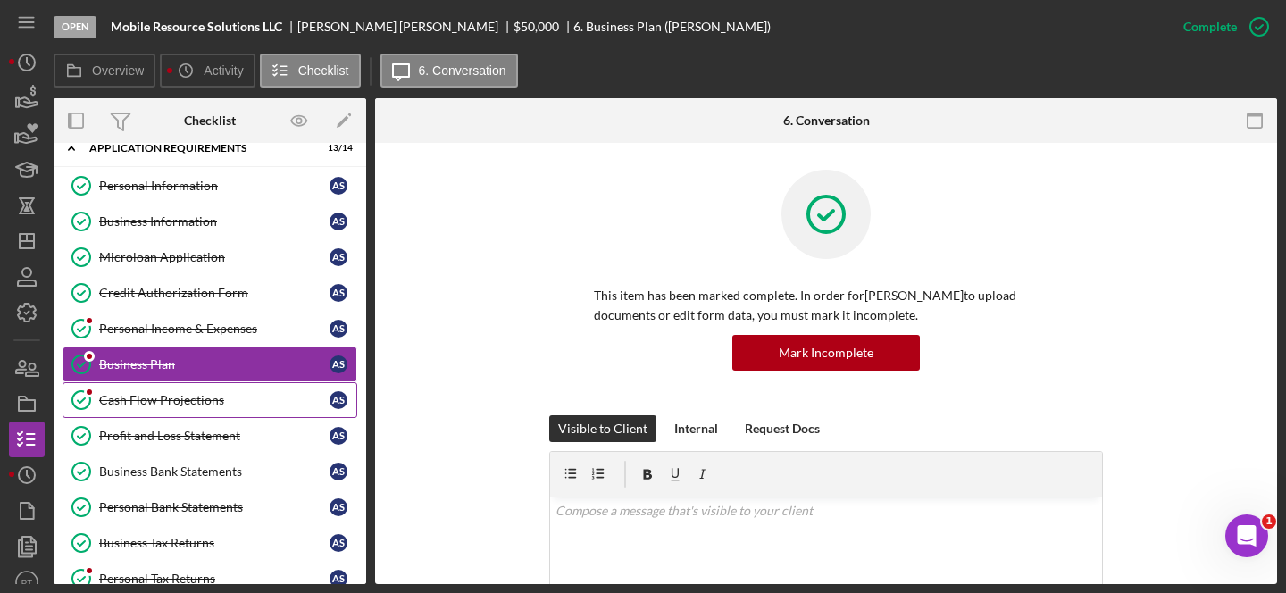
click at [136, 405] on div "Cash Flow Projections" at bounding box center [214, 400] width 230 height 14
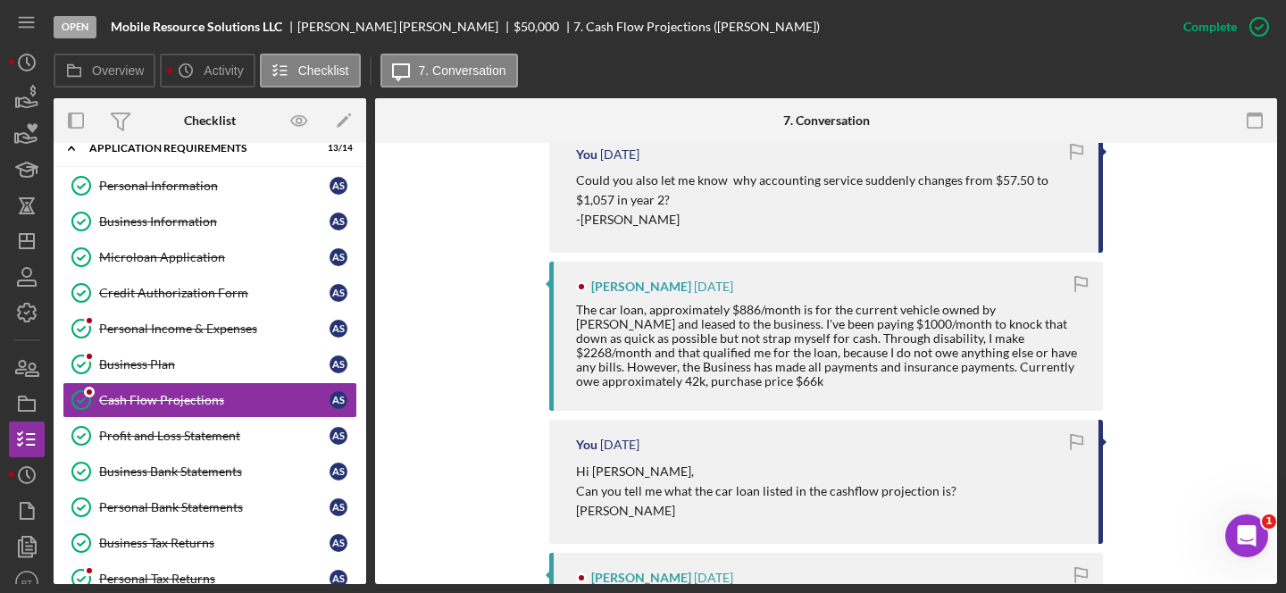
scroll to position [840, 0]
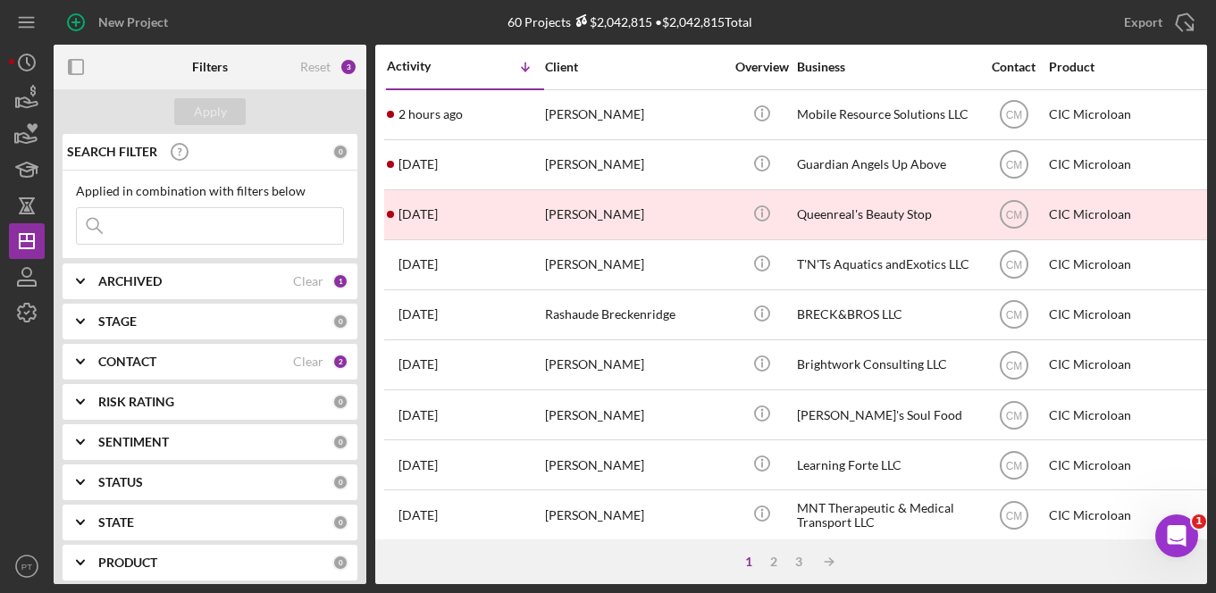
click at [180, 227] on input at bounding box center [210, 226] width 266 height 36
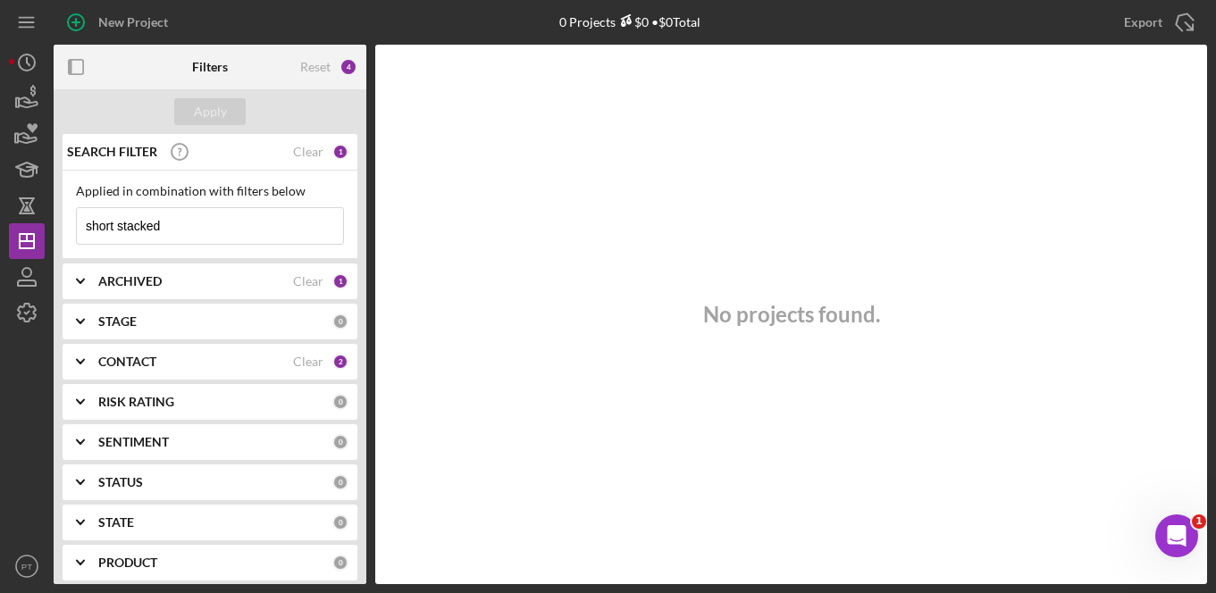
click at [191, 226] on input "short stacked" at bounding box center [210, 226] width 266 height 36
type input "short stacked"
click at [264, 160] on div "SEARCH FILTER" at bounding box center [178, 152] width 230 height 45
click at [258, 282] on div "ARCHIVED" at bounding box center [195, 281] width 195 height 14
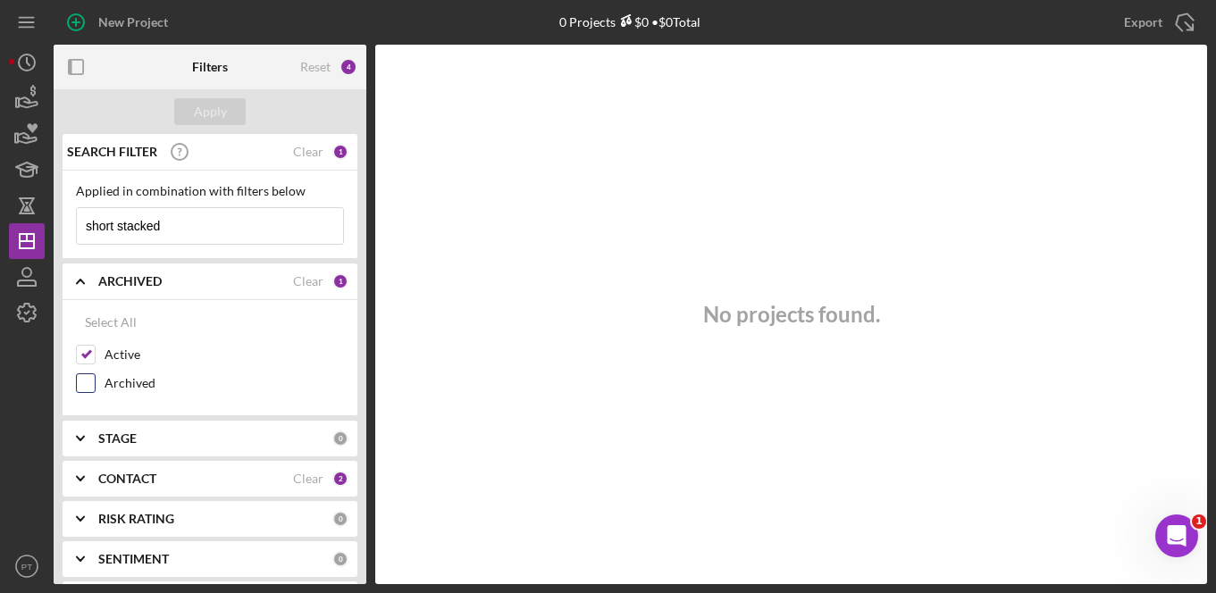
click at [113, 385] on label "Archived" at bounding box center [224, 383] width 239 height 18
click at [95, 385] on input "Archived" at bounding box center [86, 383] width 18 height 18
checkbox input "true"
click at [228, 111] on button "Apply" at bounding box center [209, 111] width 71 height 27
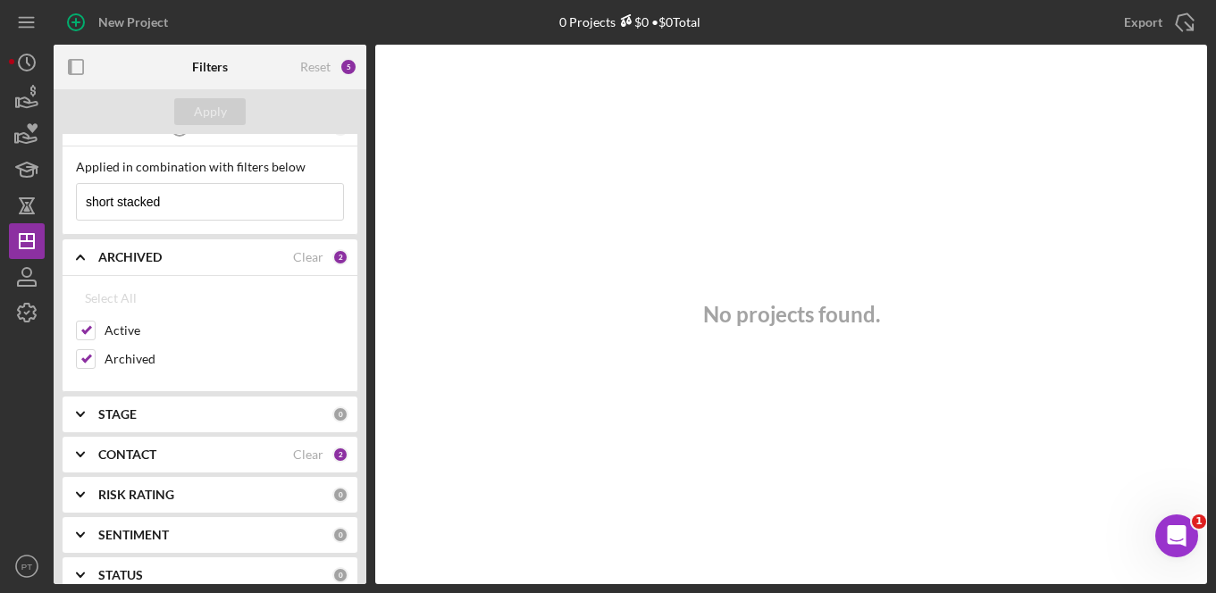
scroll to position [54, 0]
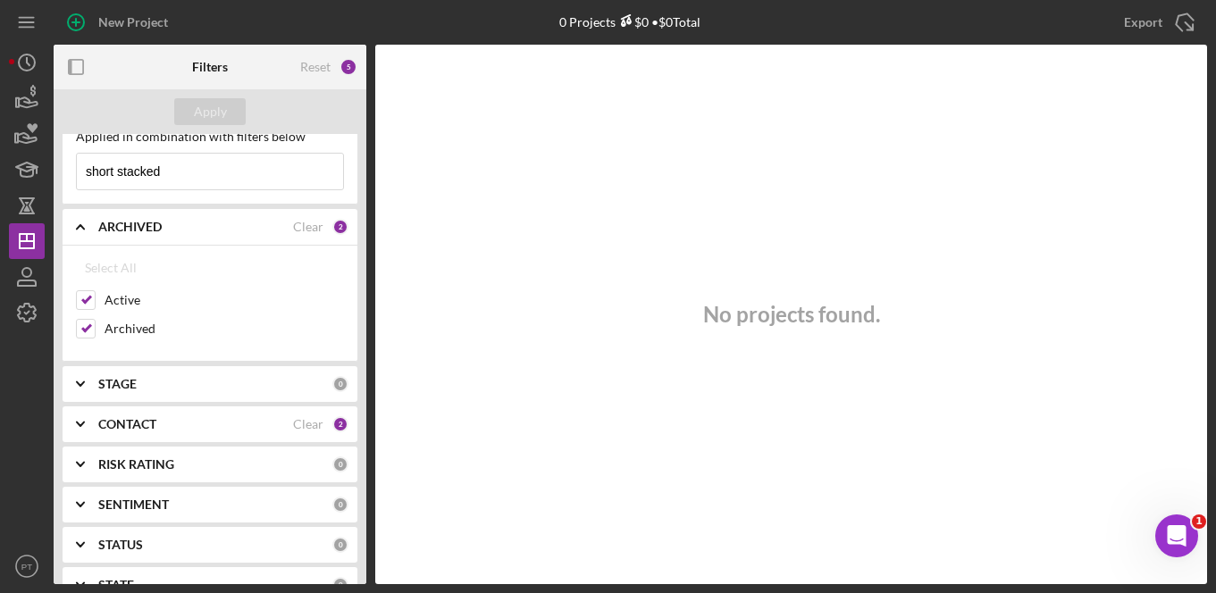
click at [132, 423] on b "CONTACT" at bounding box center [127, 424] width 58 height 14
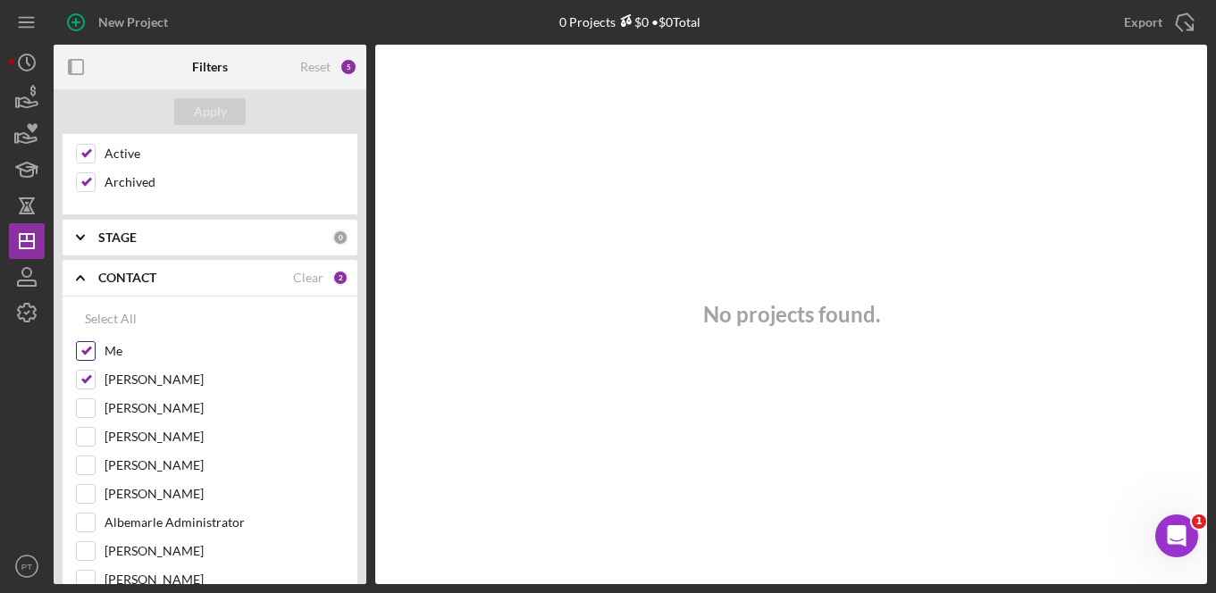
scroll to position [204, 0]
click at [84, 460] on input "[PERSON_NAME]" at bounding box center [86, 463] width 18 height 18
checkbox input "true"
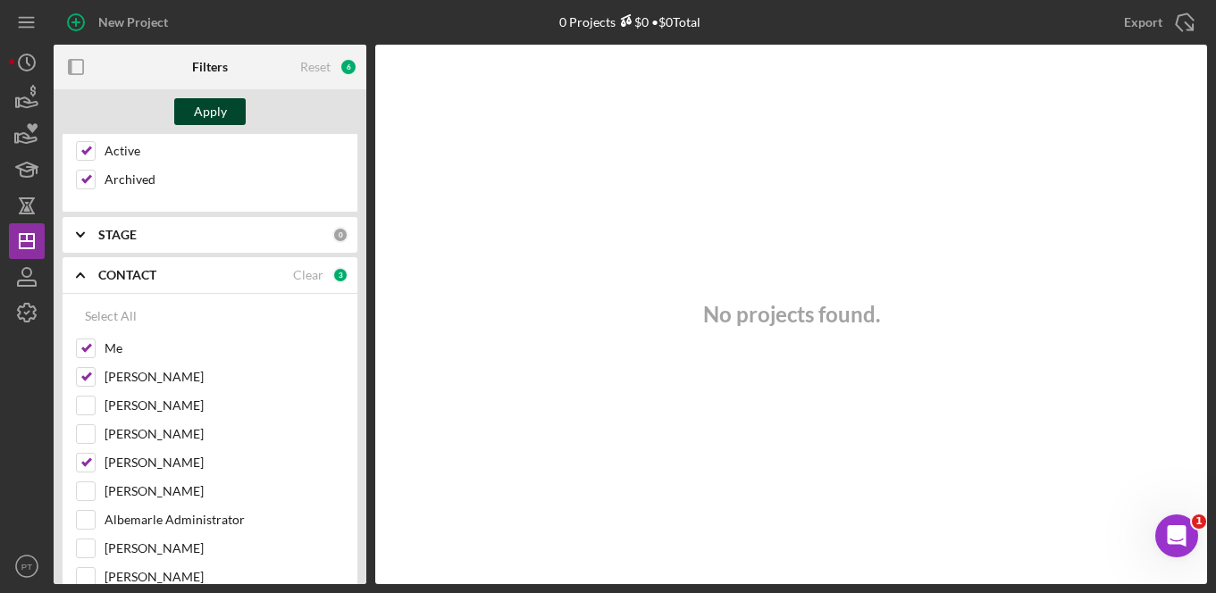
click at [214, 114] on div "Apply" at bounding box center [210, 111] width 33 height 27
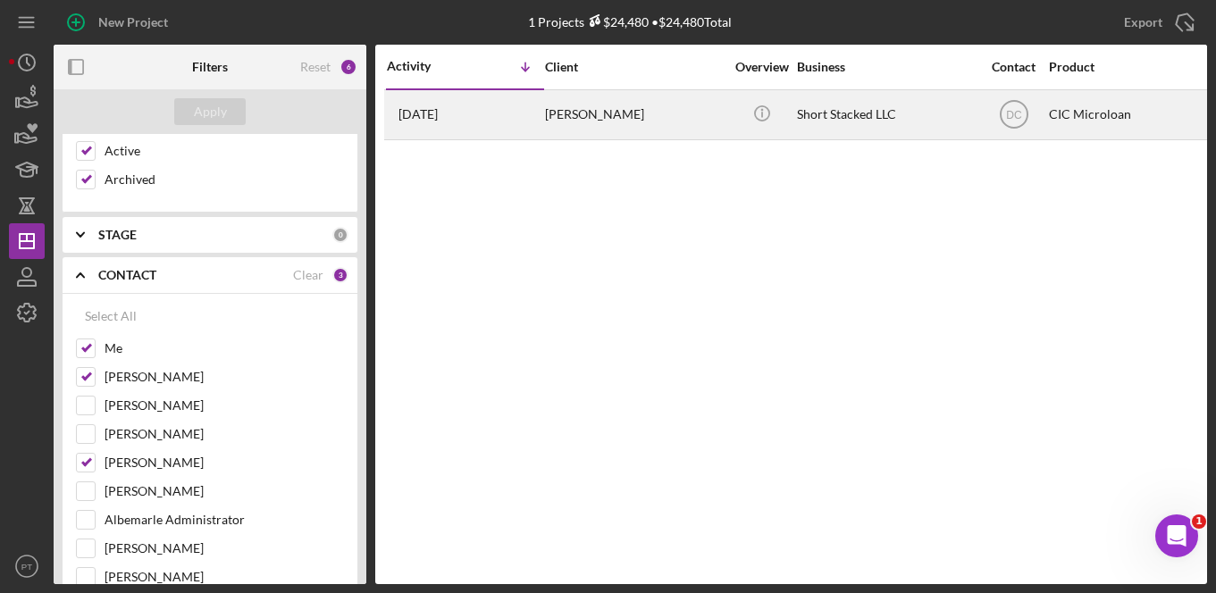
click at [592, 120] on div "[PERSON_NAME]" at bounding box center [634, 114] width 179 height 47
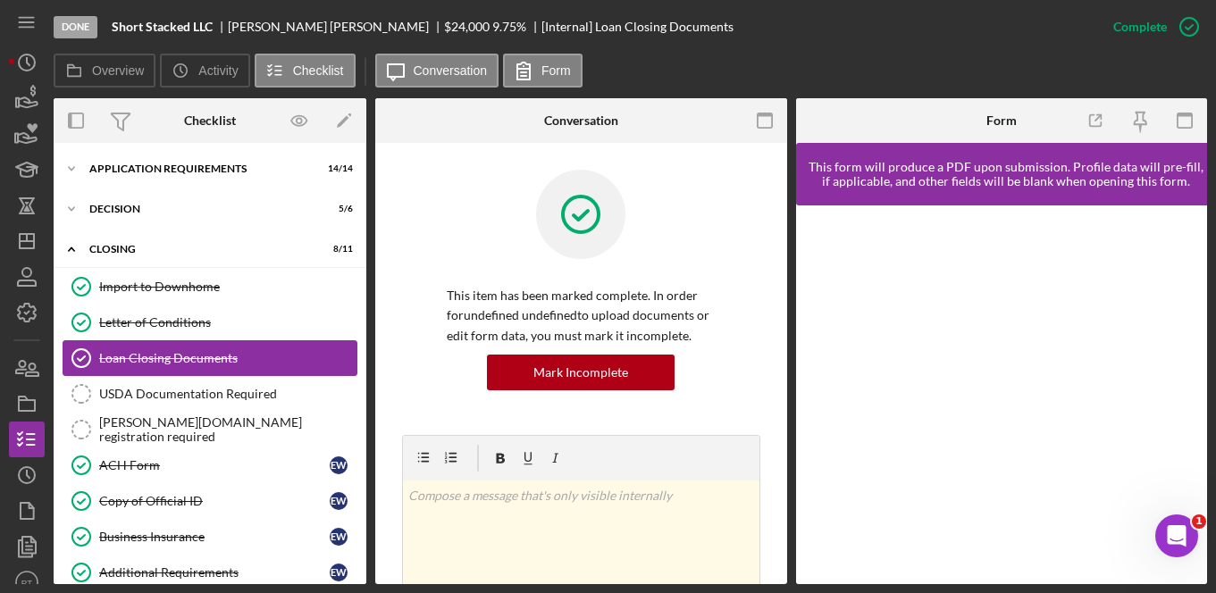
scroll to position [136, 0]
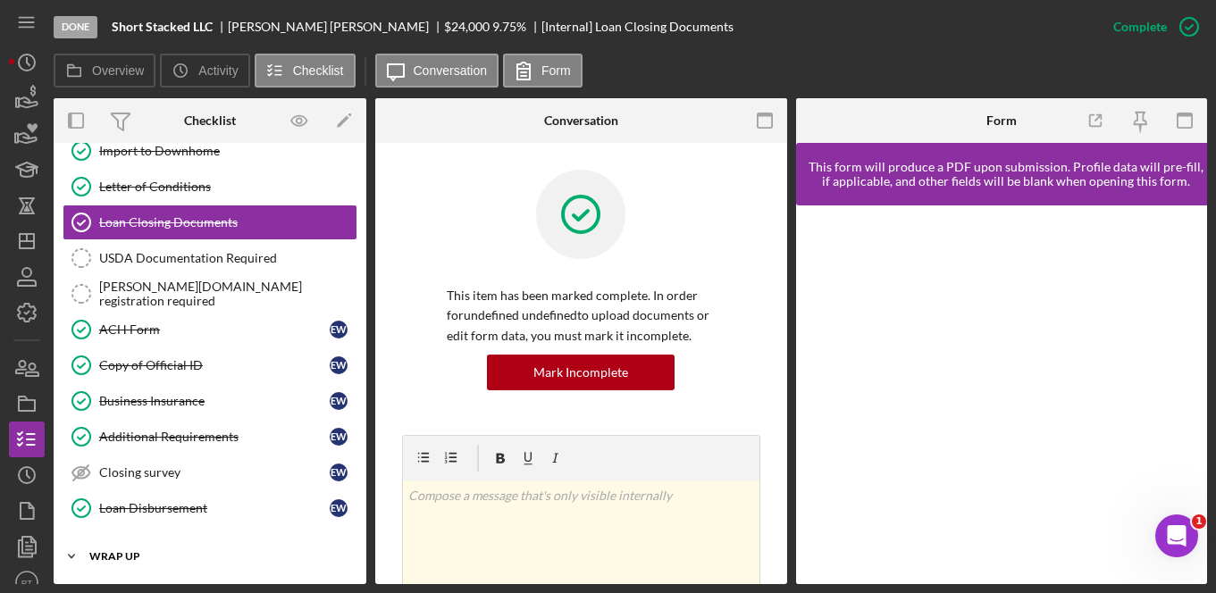
click at [119, 560] on div "WRAP UP" at bounding box center [216, 556] width 255 height 11
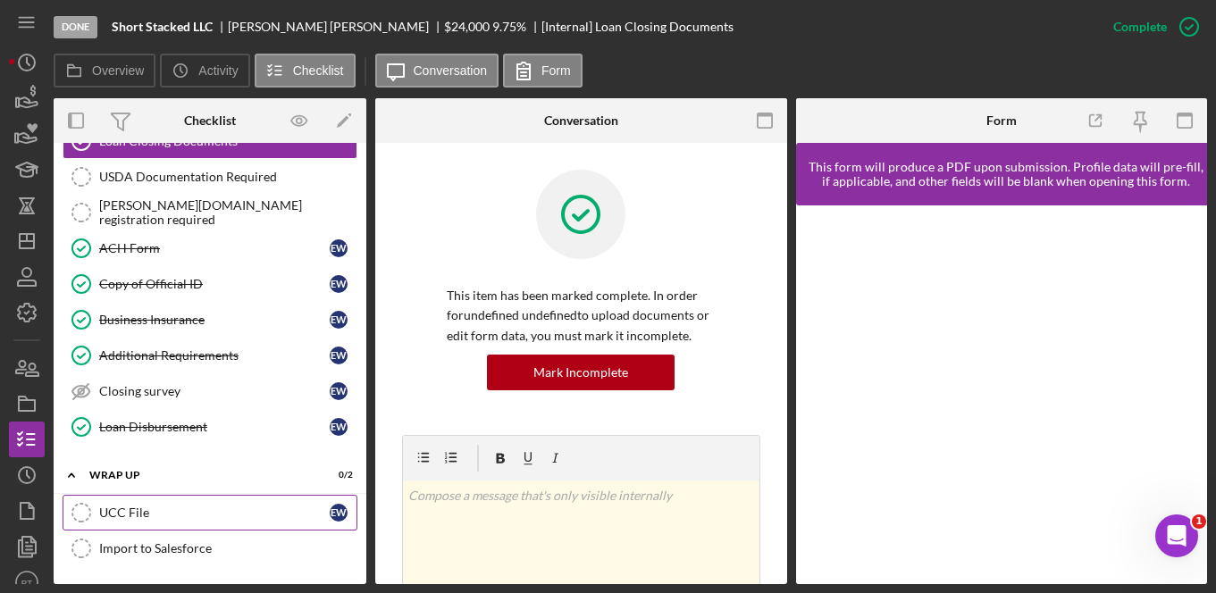
click at [132, 523] on link "UCC File UCC File E W" at bounding box center [210, 513] width 295 height 36
